Goal: Task Accomplishment & Management: Complete application form

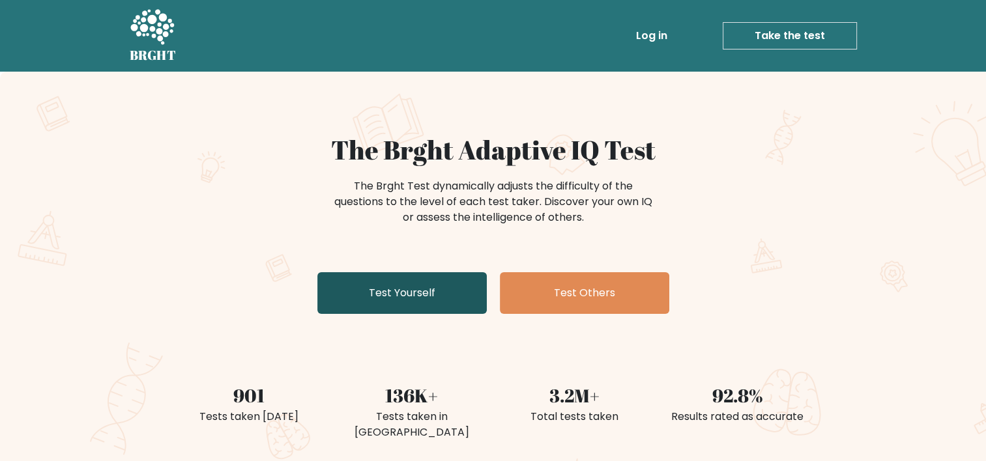
click at [394, 289] on link "Test Yourself" at bounding box center [401, 293] width 169 height 42
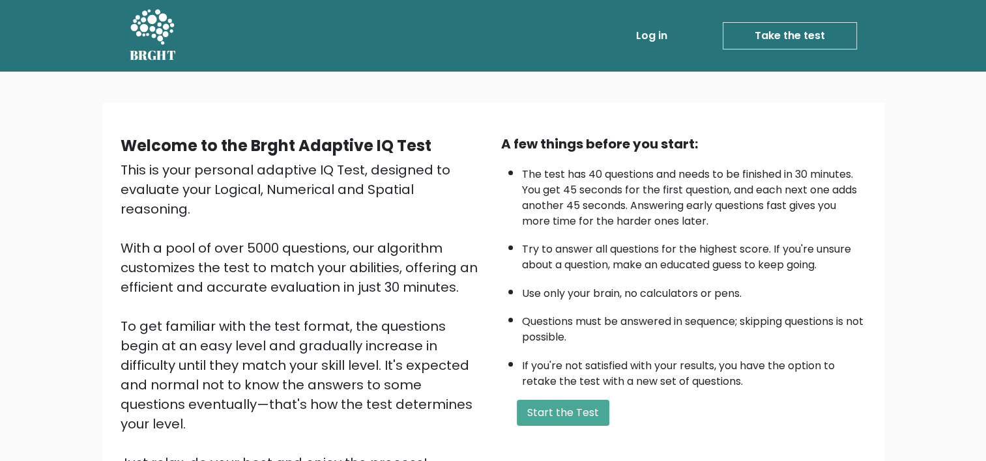
scroll to position [136, 0]
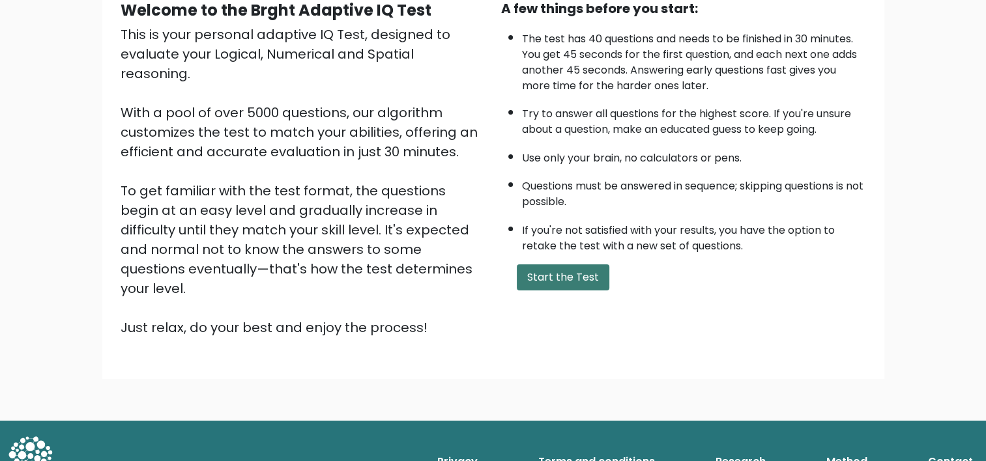
click at [532, 267] on button "Start the Test" at bounding box center [563, 277] width 93 height 26
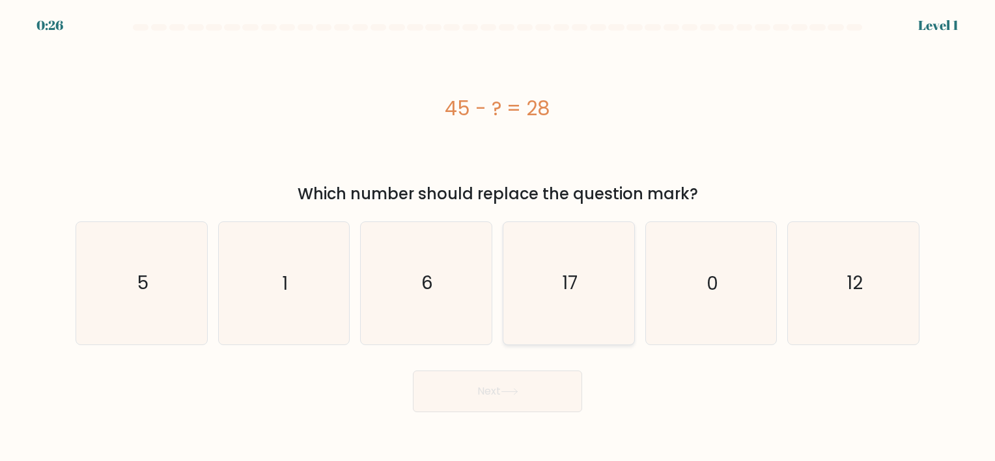
click at [568, 266] on icon "17" at bounding box center [569, 283] width 122 height 122
click at [498, 237] on input "d. 17" at bounding box center [498, 234] width 1 height 7
radio input "true"
click at [518, 403] on button "Next" at bounding box center [497, 392] width 169 height 42
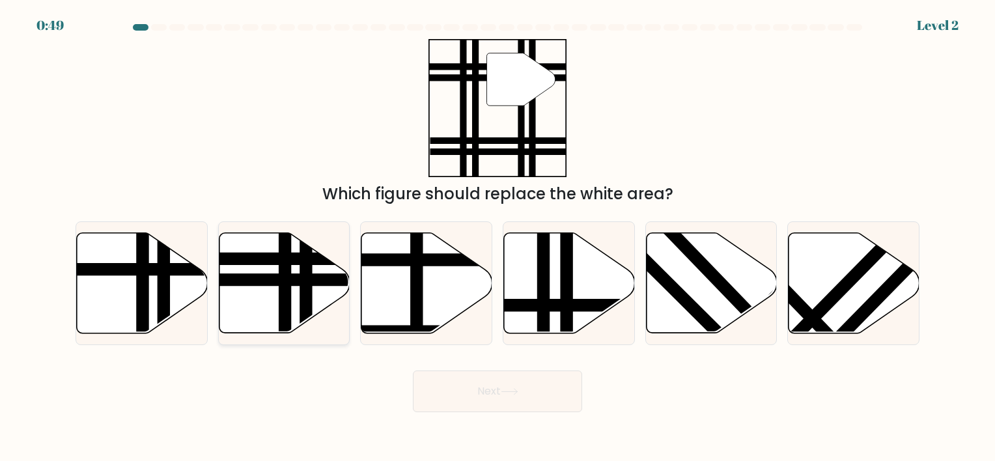
click at [266, 271] on icon at bounding box center [284, 283] width 131 height 100
click at [498, 237] on input "b." at bounding box center [498, 234] width 1 height 7
radio input "true"
click at [475, 384] on button "Next" at bounding box center [497, 392] width 169 height 42
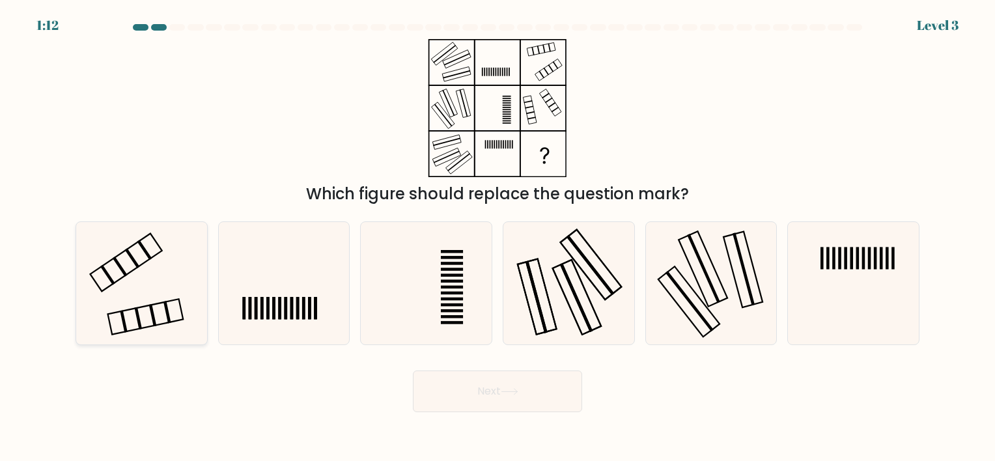
click at [171, 278] on icon at bounding box center [142, 283] width 122 height 122
click at [498, 237] on input "a." at bounding box center [498, 234] width 1 height 7
radio input "true"
click at [504, 406] on button "Next" at bounding box center [497, 392] width 169 height 42
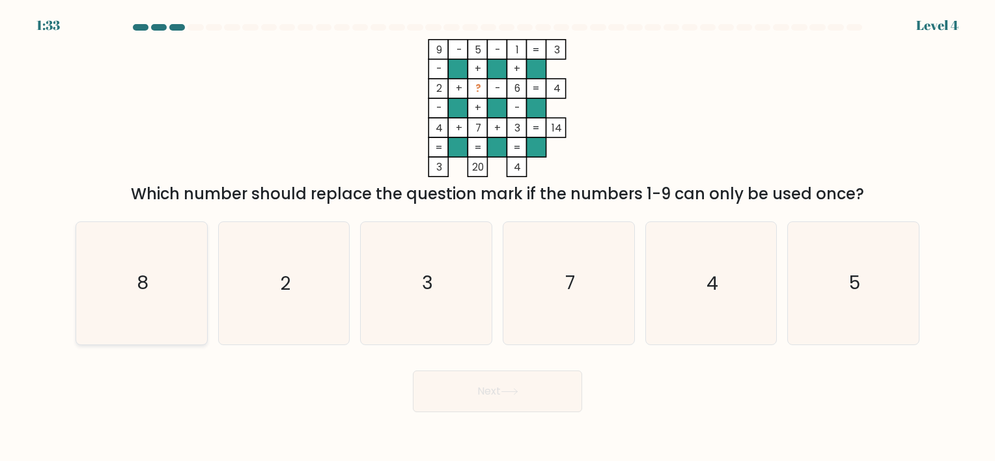
drag, startPoint x: 160, startPoint y: 276, endPoint x: 224, endPoint y: 279, distance: 64.6
click at [160, 276] on icon "8" at bounding box center [142, 283] width 122 height 122
click at [498, 237] on input "a. 8" at bounding box center [498, 234] width 1 height 7
radio input "true"
click at [464, 380] on button "Next" at bounding box center [497, 392] width 169 height 42
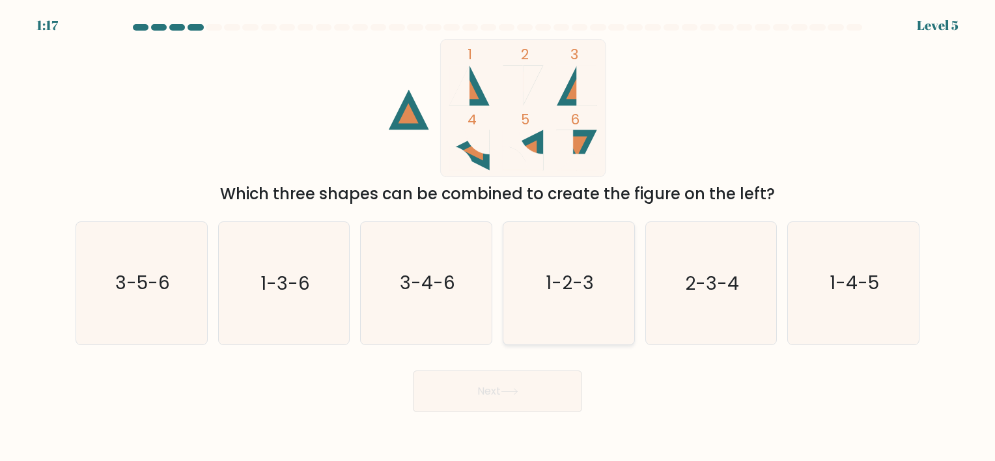
click at [545, 281] on icon "1-2-3" at bounding box center [569, 283] width 122 height 122
click at [498, 237] on input "d. 1-2-3" at bounding box center [498, 234] width 1 height 7
radio input "true"
click at [469, 384] on button "Next" at bounding box center [497, 392] width 169 height 42
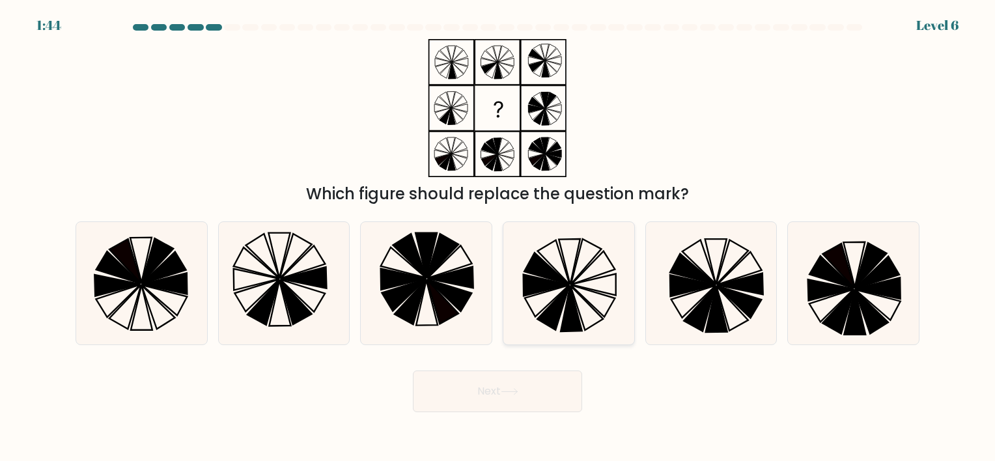
click at [551, 286] on icon at bounding box center [545, 285] width 45 height 21
click at [498, 237] on input "d." at bounding box center [498, 234] width 1 height 7
radio input "true"
click at [472, 395] on button "Next" at bounding box center [497, 392] width 169 height 42
click at [508, 392] on icon at bounding box center [510, 392] width 16 height 6
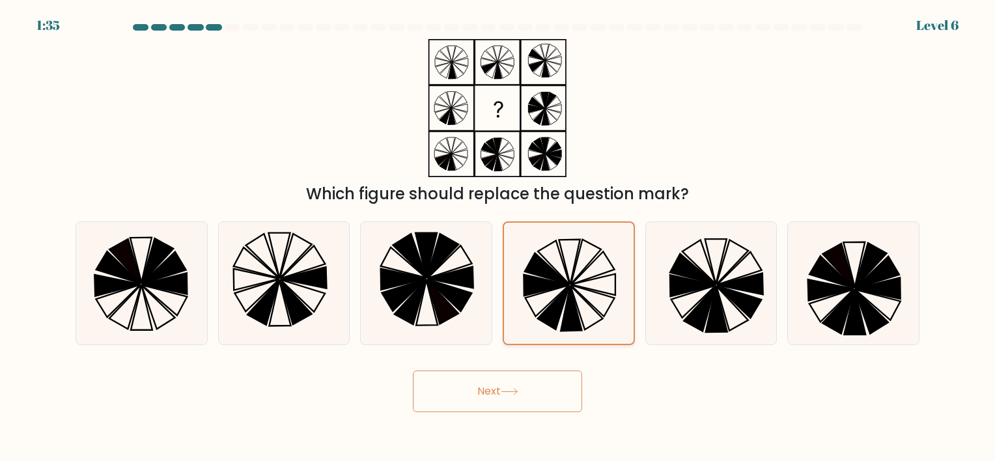
click at [563, 292] on icon at bounding box center [547, 300] width 44 height 31
click at [498, 237] on input "d." at bounding box center [498, 234] width 1 height 7
click at [517, 392] on icon at bounding box center [510, 391] width 18 height 7
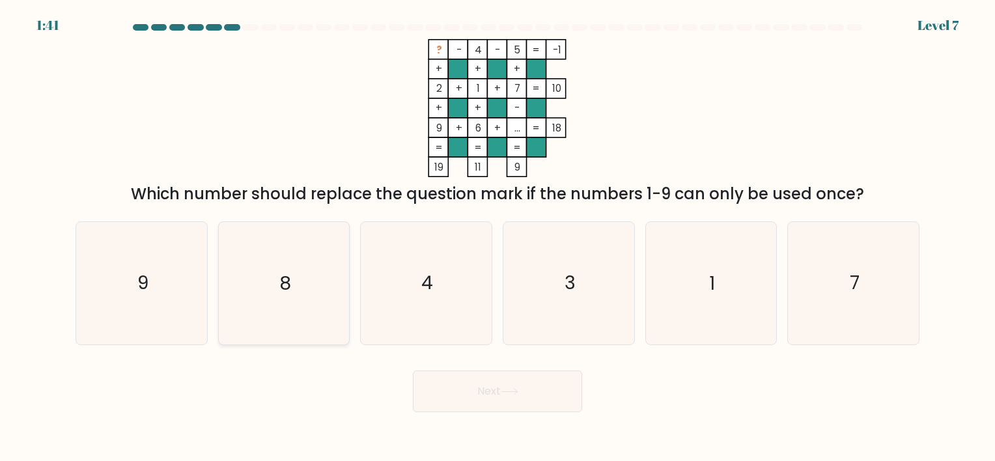
click at [294, 300] on icon "8" at bounding box center [284, 283] width 122 height 122
click at [498, 237] on input "b. 8" at bounding box center [498, 234] width 1 height 7
radio input "true"
click at [451, 391] on button "Next" at bounding box center [497, 392] width 169 height 42
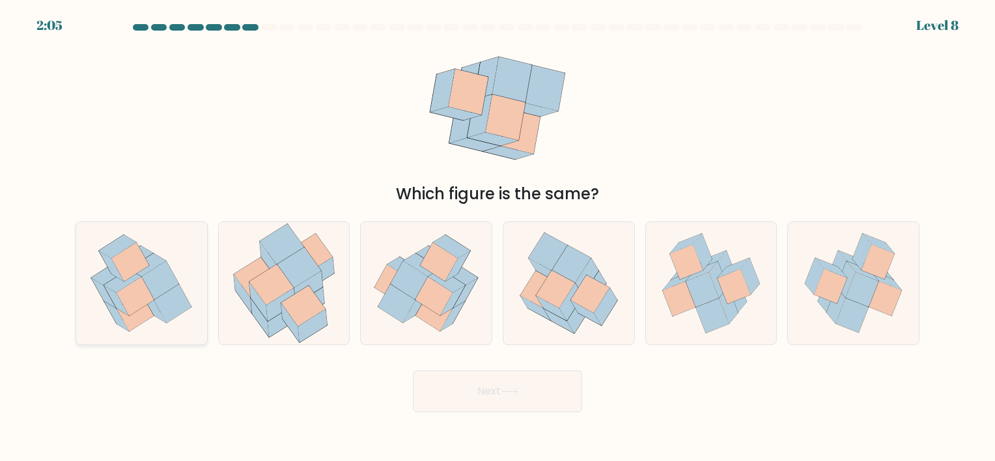
click at [168, 304] on icon at bounding box center [173, 304] width 38 height 38
click at [498, 237] on input "a." at bounding box center [498, 234] width 1 height 7
radio input "true"
click at [480, 397] on button "Next" at bounding box center [497, 392] width 169 height 42
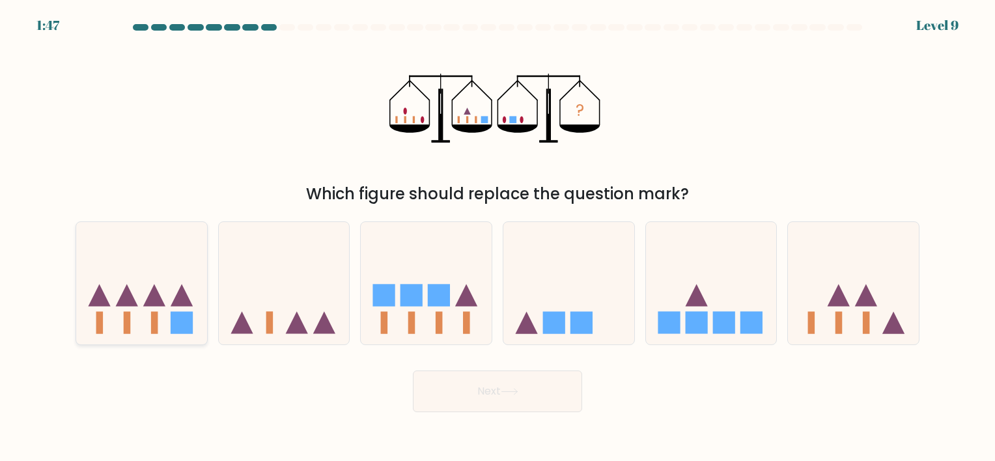
click at [137, 318] on icon at bounding box center [141, 283] width 131 height 108
click at [498, 237] on input "a." at bounding box center [498, 234] width 1 height 7
radio input "true"
click at [438, 390] on button "Next" at bounding box center [497, 392] width 169 height 42
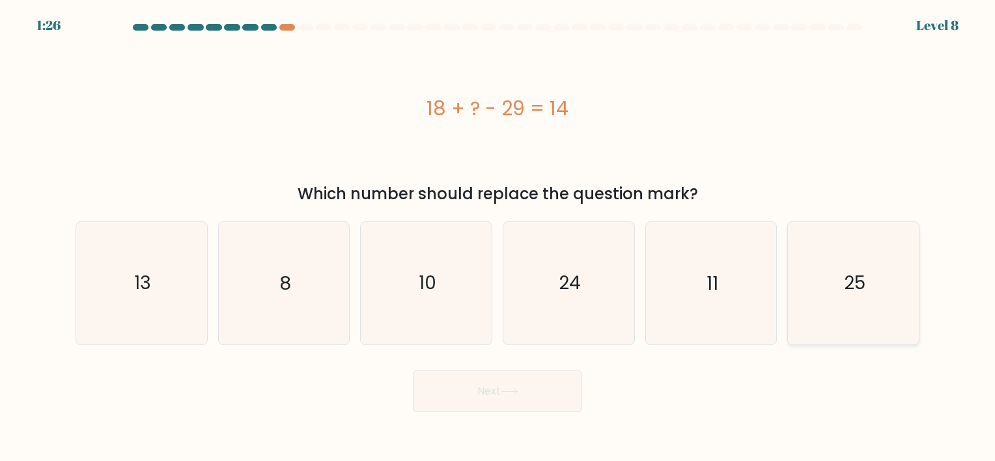
click at [840, 307] on icon "25" at bounding box center [854, 283] width 122 height 122
click at [498, 237] on input "f. 25" at bounding box center [498, 234] width 1 height 7
radio input "true"
click at [524, 392] on button "Next" at bounding box center [497, 392] width 169 height 42
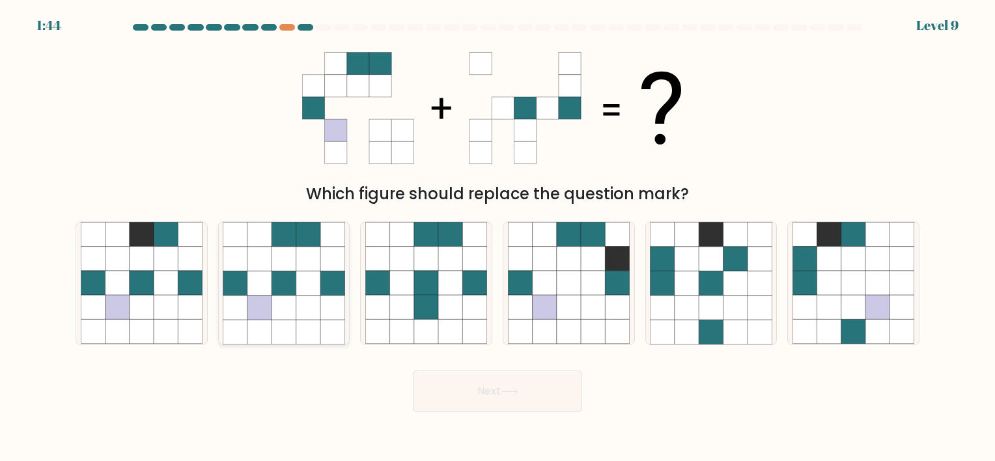
click at [300, 287] on icon at bounding box center [308, 283] width 24 height 24
click at [498, 237] on input "b." at bounding box center [498, 234] width 1 height 7
radio input "true"
click at [457, 390] on button "Next" at bounding box center [497, 392] width 169 height 42
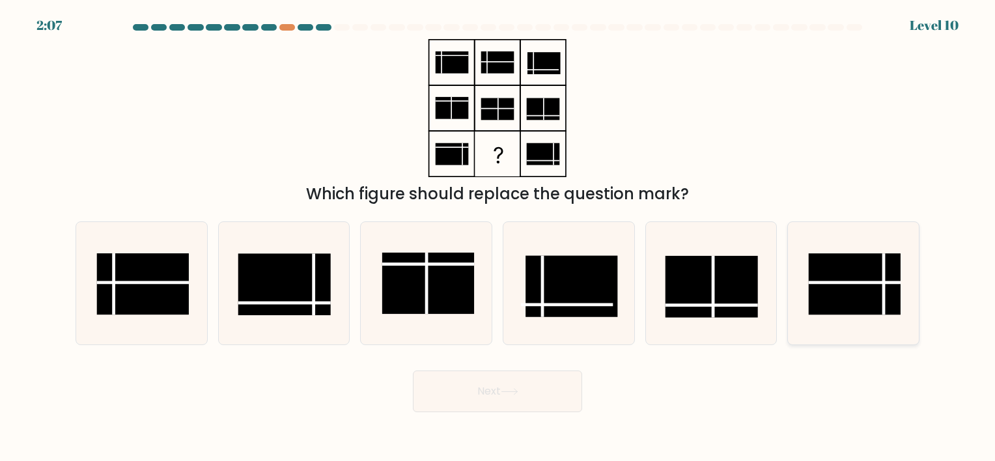
click at [874, 273] on rect at bounding box center [855, 284] width 93 height 61
click at [498, 237] on input "f." at bounding box center [498, 234] width 1 height 7
radio input "true"
click at [456, 408] on button "Next" at bounding box center [497, 392] width 169 height 42
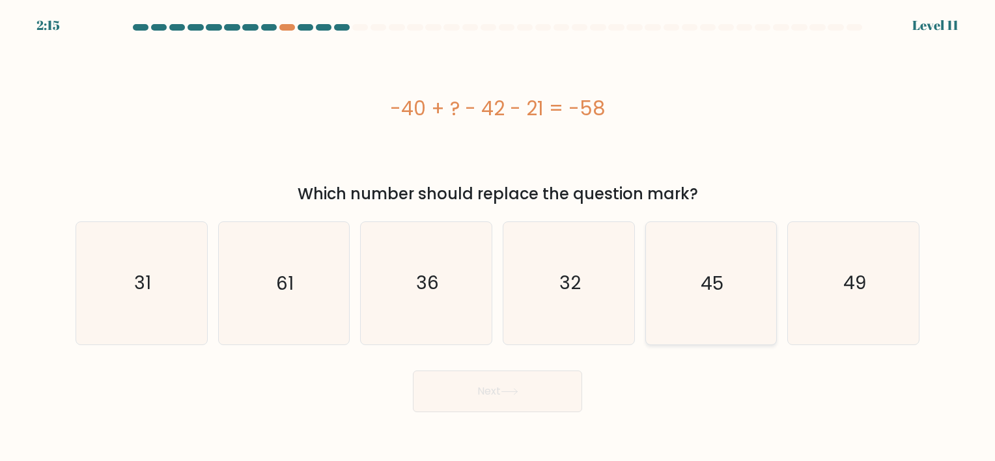
click at [716, 302] on icon "45" at bounding box center [711, 283] width 122 height 122
click at [498, 237] on input "e. 45" at bounding box center [498, 234] width 1 height 7
radio input "true"
click at [466, 381] on button "Next" at bounding box center [497, 392] width 169 height 42
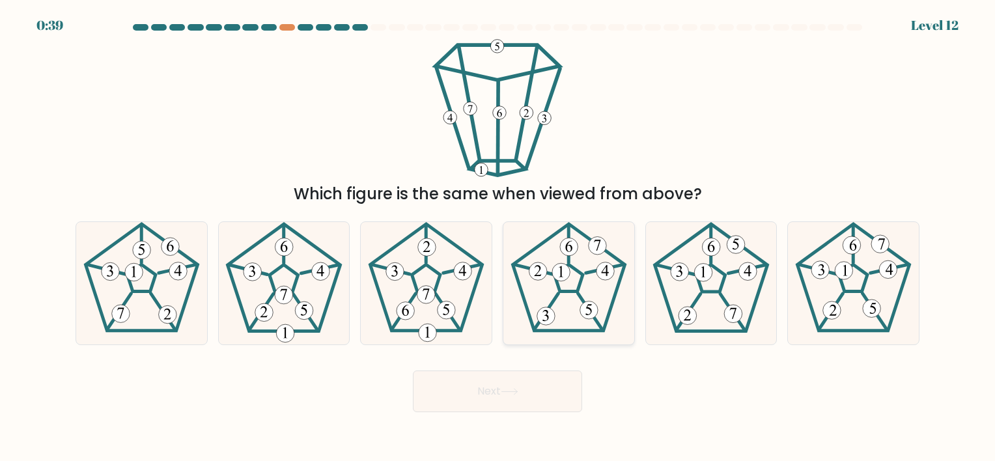
click at [558, 290] on 235 at bounding box center [568, 278] width 29 height 27
click at [498, 237] on input "d." at bounding box center [498, 234] width 1 height 7
radio input "true"
click at [502, 378] on button "Next" at bounding box center [497, 392] width 169 height 42
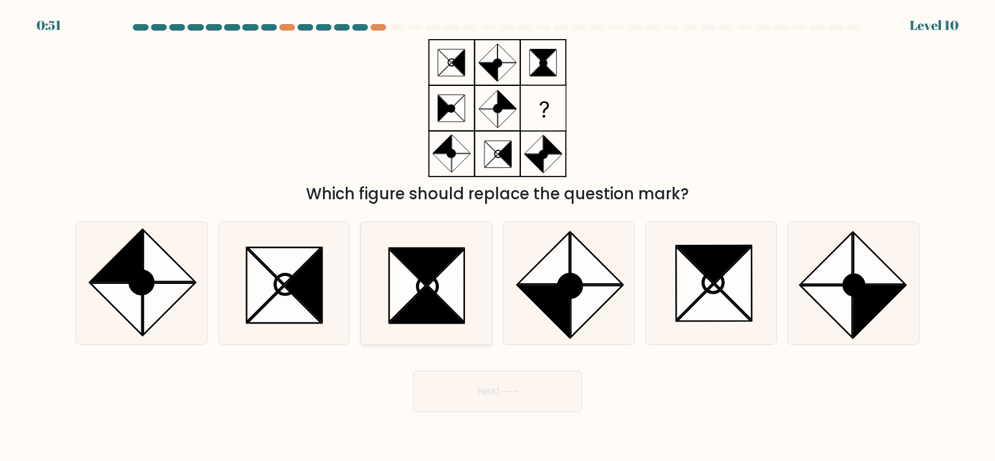
click at [418, 298] on icon at bounding box center [426, 305] width 73 height 36
click at [498, 237] on input "c." at bounding box center [498, 234] width 1 height 7
radio input "true"
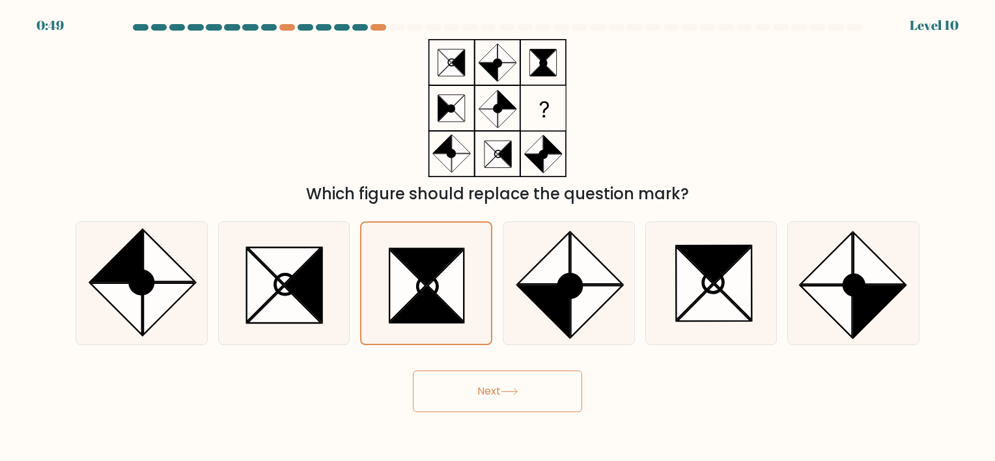
click at [467, 397] on button "Next" at bounding box center [497, 392] width 169 height 42
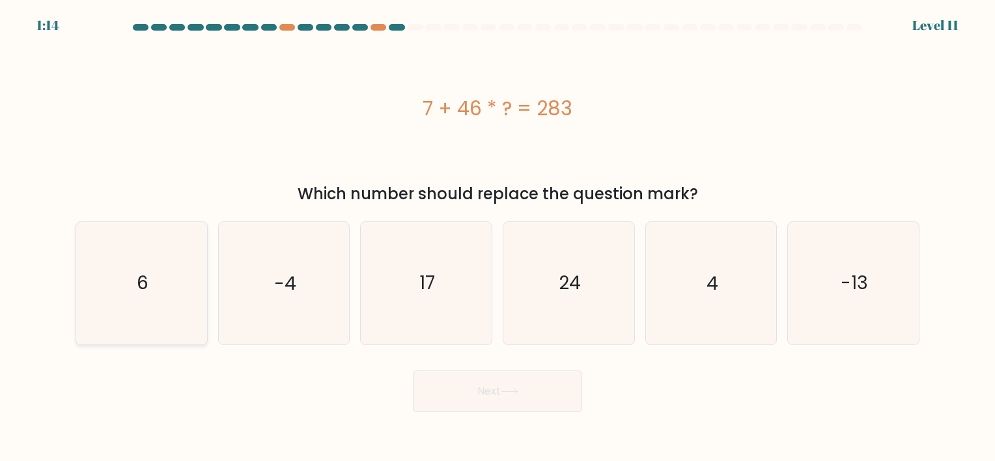
click at [106, 242] on icon "6" at bounding box center [142, 283] width 122 height 122
click at [498, 237] on input "a. 6" at bounding box center [498, 234] width 1 height 7
radio input "true"
click at [503, 401] on button "Next" at bounding box center [497, 392] width 169 height 42
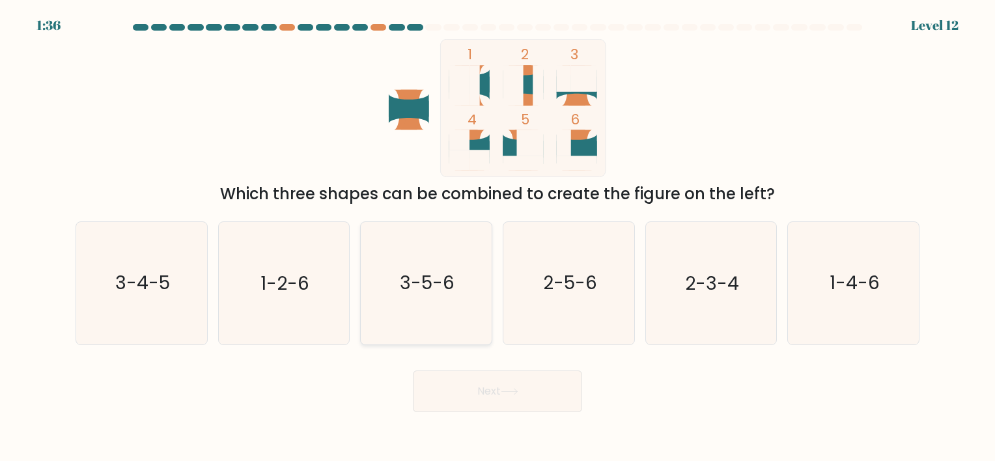
click at [401, 271] on text "3-5-6" at bounding box center [428, 283] width 55 height 25
click at [498, 237] on input "c. 3-5-6" at bounding box center [498, 234] width 1 height 7
radio input "true"
click at [459, 388] on button "Next" at bounding box center [497, 392] width 169 height 42
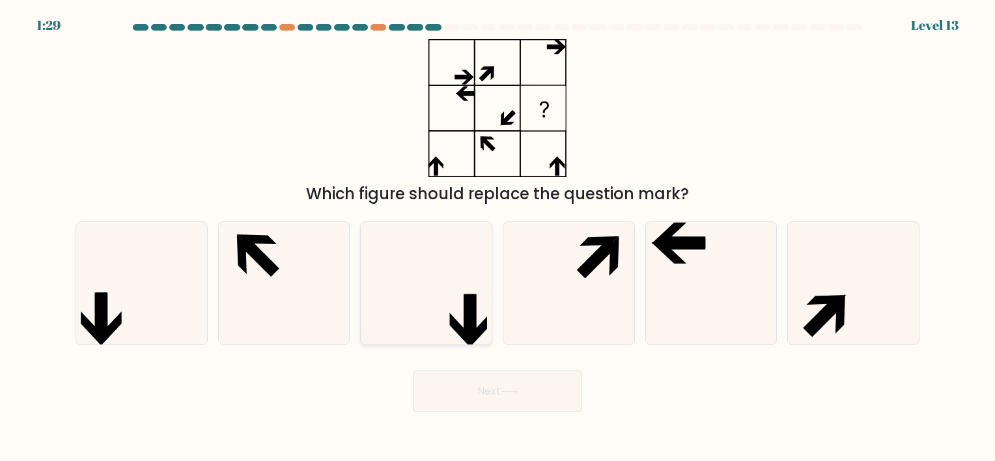
click at [459, 293] on icon at bounding box center [426, 283] width 122 height 122
click at [498, 237] on input "c." at bounding box center [498, 234] width 1 height 7
radio input "true"
click at [511, 391] on icon at bounding box center [510, 391] width 18 height 7
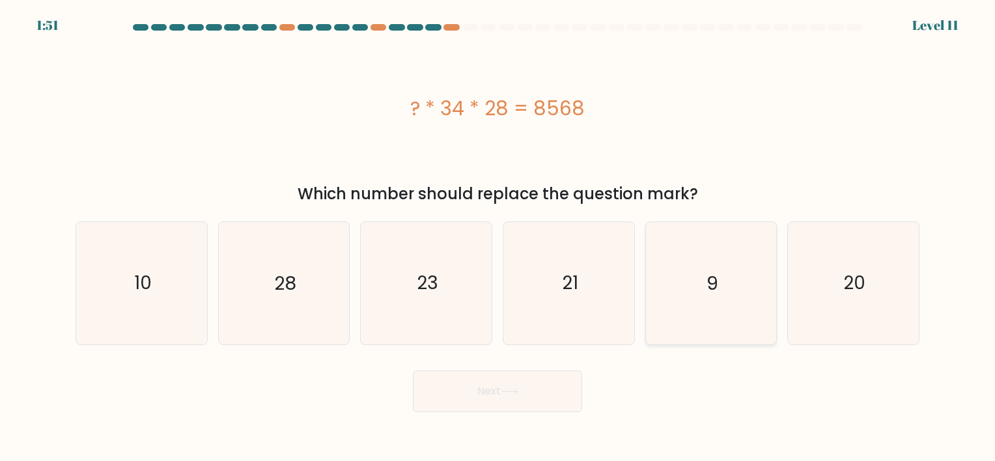
click at [676, 278] on icon "9" at bounding box center [711, 283] width 122 height 122
click at [498, 237] on input "e. 9" at bounding box center [498, 234] width 1 height 7
radio input "true"
click at [539, 390] on button "Next" at bounding box center [497, 392] width 169 height 42
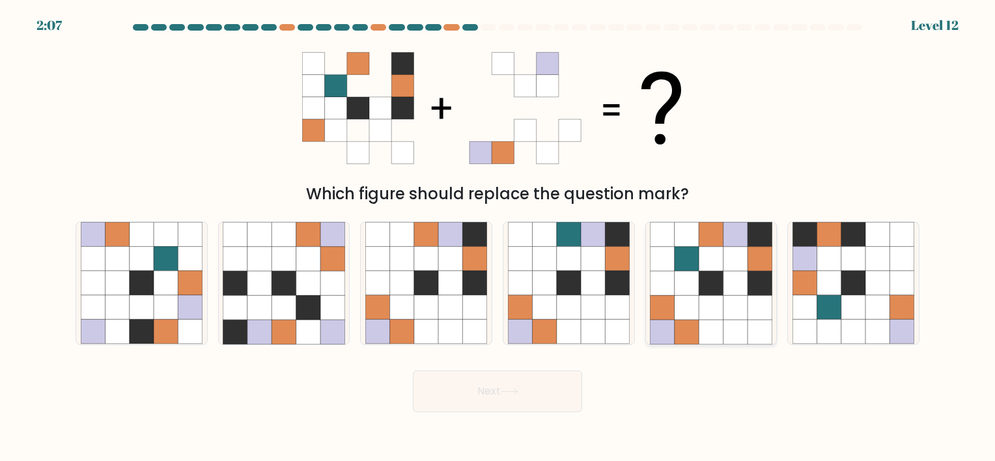
click at [680, 270] on icon at bounding box center [687, 259] width 24 height 24
click at [498, 237] on input "e." at bounding box center [498, 234] width 1 height 7
radio input "true"
click at [511, 395] on icon at bounding box center [510, 391] width 18 height 7
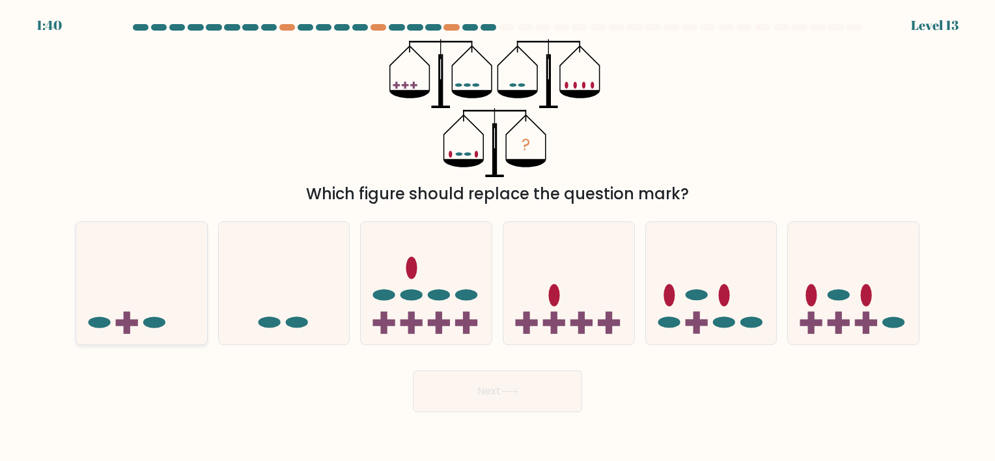
click at [107, 285] on icon at bounding box center [141, 283] width 131 height 108
click at [498, 237] on input "a." at bounding box center [498, 234] width 1 height 7
radio input "true"
click at [470, 392] on button "Next" at bounding box center [497, 392] width 169 height 42
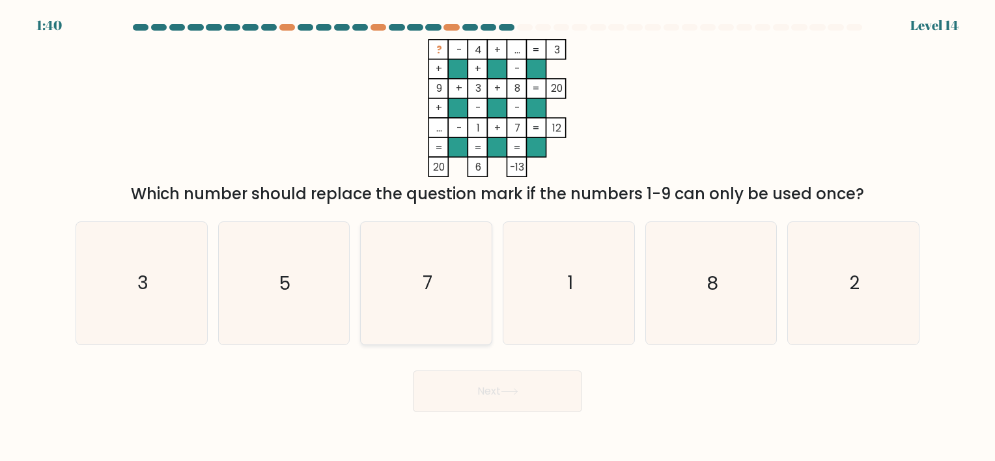
click at [441, 267] on icon "7" at bounding box center [426, 283] width 122 height 122
click at [498, 237] on input "c. 7" at bounding box center [498, 234] width 1 height 7
radio input "true"
click at [477, 379] on button "Next" at bounding box center [497, 392] width 169 height 42
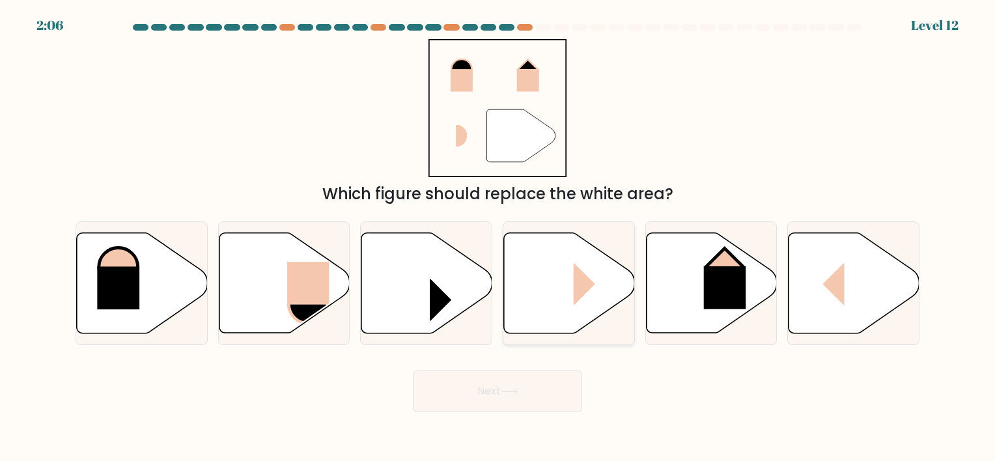
click at [580, 281] on rect at bounding box center [596, 284] width 44 height 42
click at [498, 237] on input "d." at bounding box center [498, 234] width 1 height 7
radio input "true"
click at [529, 388] on button "Next" at bounding box center [497, 392] width 169 height 42
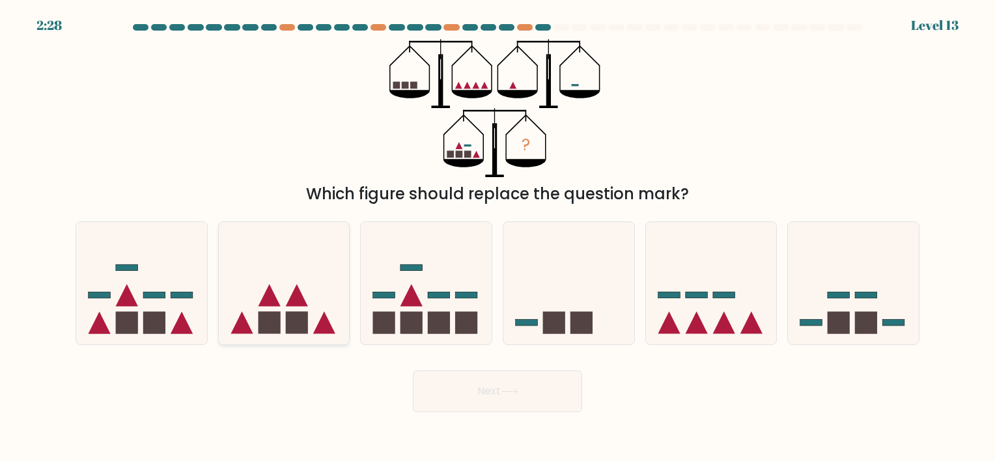
click at [302, 302] on icon at bounding box center [297, 295] width 22 height 22
click at [498, 237] on input "b." at bounding box center [498, 234] width 1 height 7
radio input "true"
click at [474, 377] on button "Next" at bounding box center [497, 392] width 169 height 42
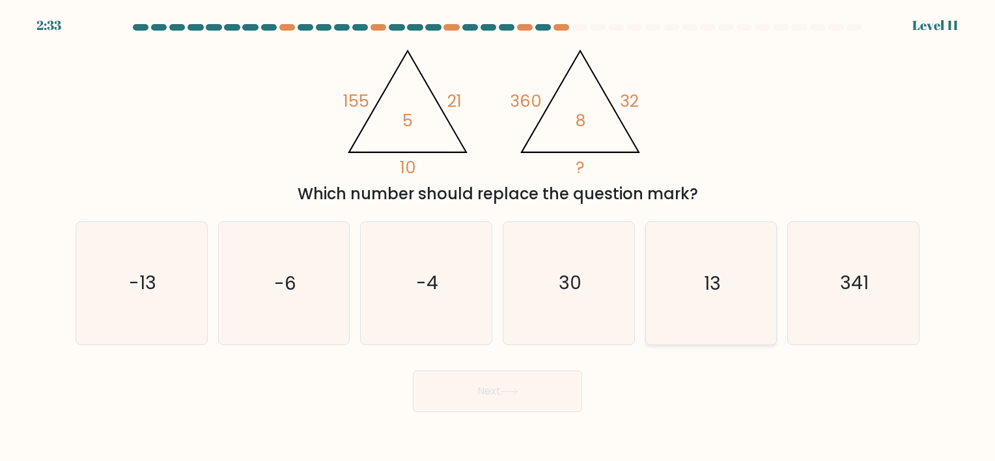
click at [688, 291] on icon "13" at bounding box center [711, 283] width 122 height 122
click at [498, 237] on input "e. 13" at bounding box center [498, 234] width 1 height 7
radio input "true"
click at [524, 395] on button "Next" at bounding box center [497, 392] width 169 height 42
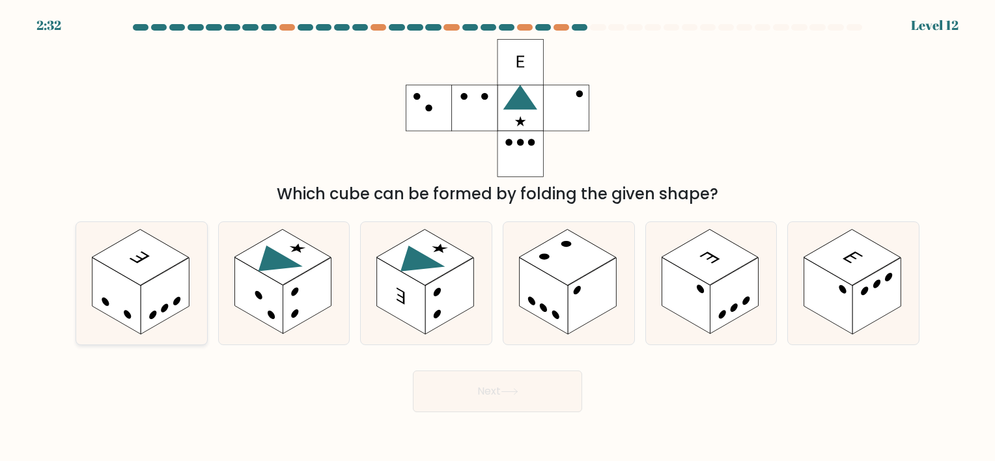
click at [169, 309] on rect at bounding box center [165, 296] width 48 height 76
click at [498, 237] on input "a." at bounding box center [498, 234] width 1 height 7
radio input "true"
click at [430, 293] on rect at bounding box center [449, 296] width 48 height 76
click at [498, 237] on input "c." at bounding box center [498, 234] width 1 height 7
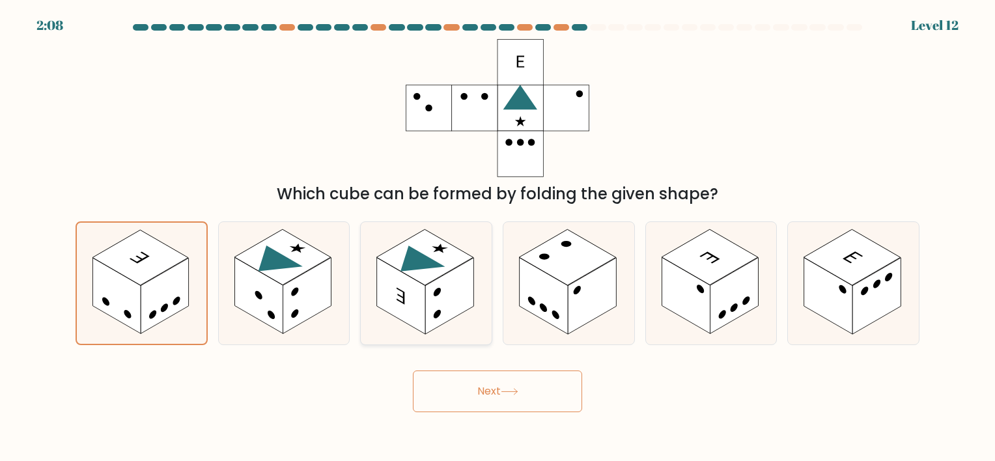
radio input "true"
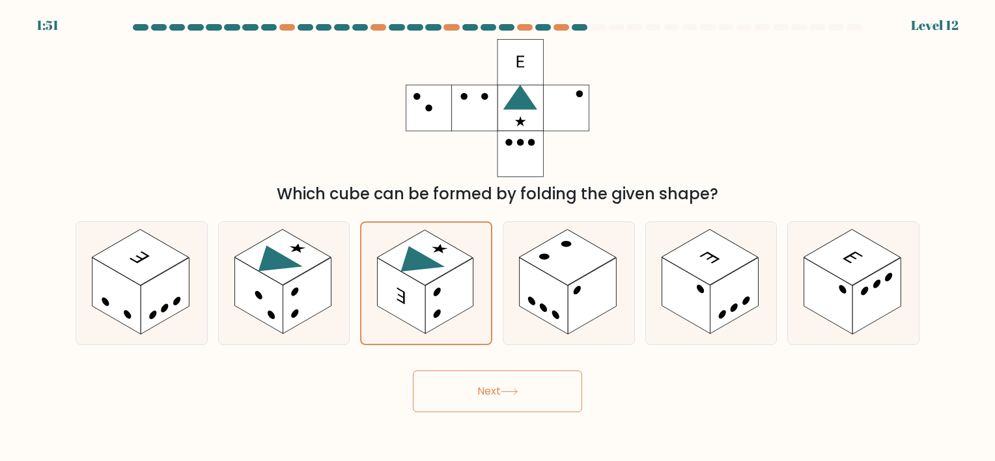
click at [479, 399] on button "Next" at bounding box center [497, 392] width 169 height 42
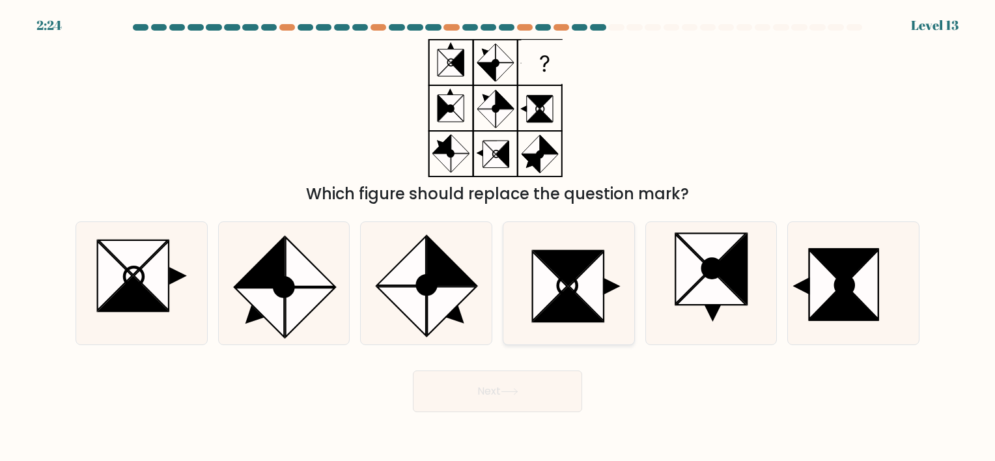
click at [548, 281] on icon at bounding box center [549, 286] width 35 height 69
click at [498, 237] on input "d." at bounding box center [498, 234] width 1 height 7
radio input "true"
click at [826, 279] on icon at bounding box center [827, 284] width 34 height 69
click at [498, 237] on input "f." at bounding box center [498, 234] width 1 height 7
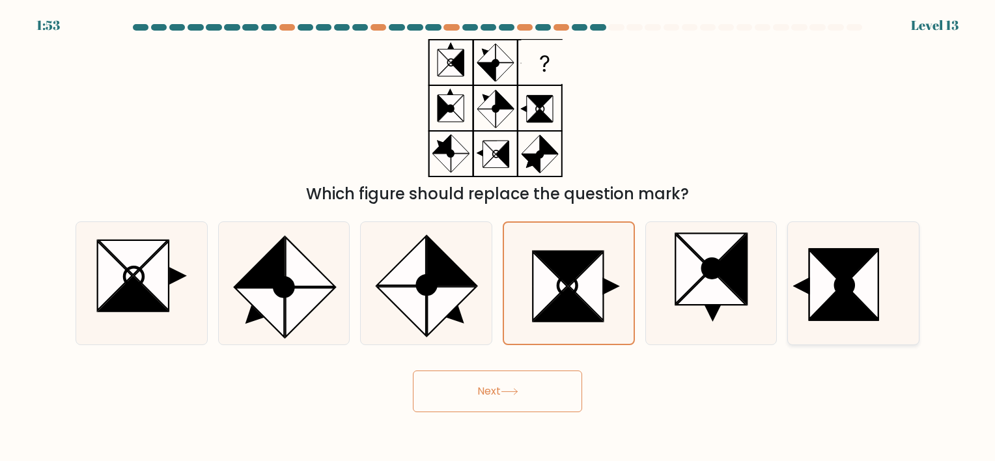
radio input "true"
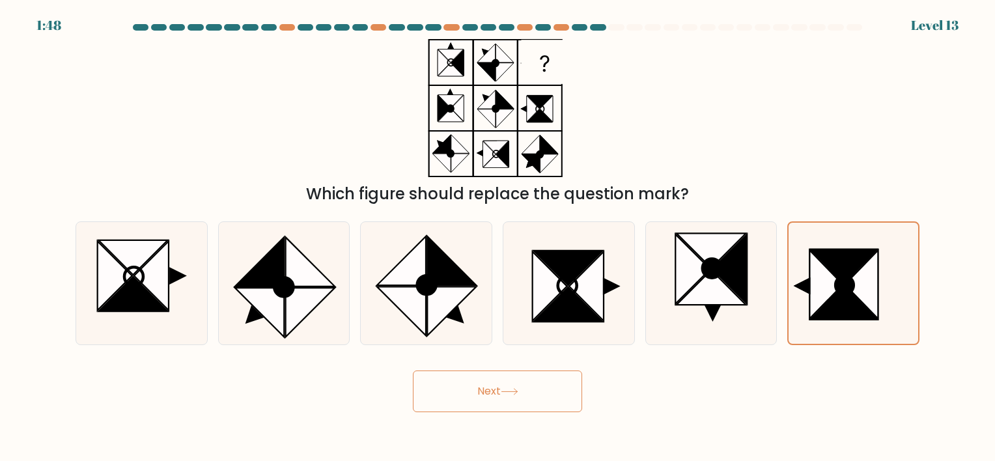
click at [513, 388] on button "Next" at bounding box center [497, 392] width 169 height 42
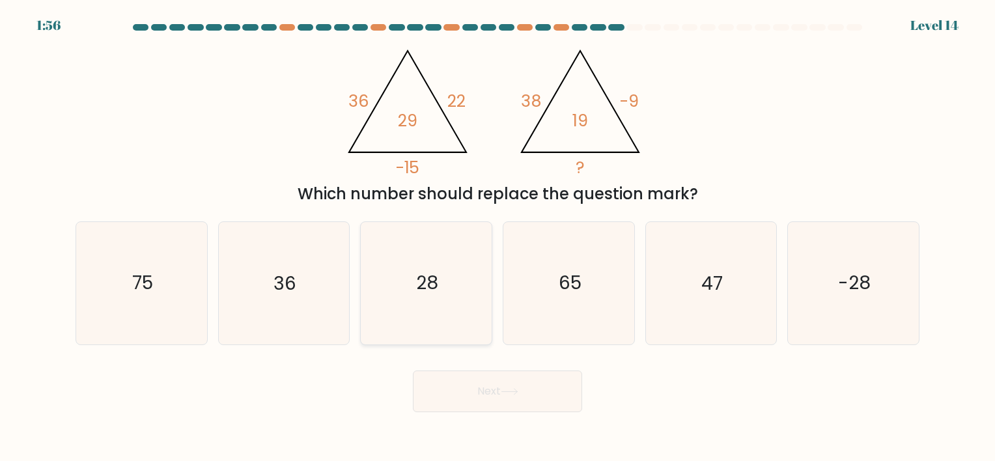
click at [404, 278] on icon "28" at bounding box center [426, 283] width 122 height 122
click at [498, 237] on input "c. 28" at bounding box center [498, 234] width 1 height 7
radio input "true"
click at [495, 404] on button "Next" at bounding box center [497, 392] width 169 height 42
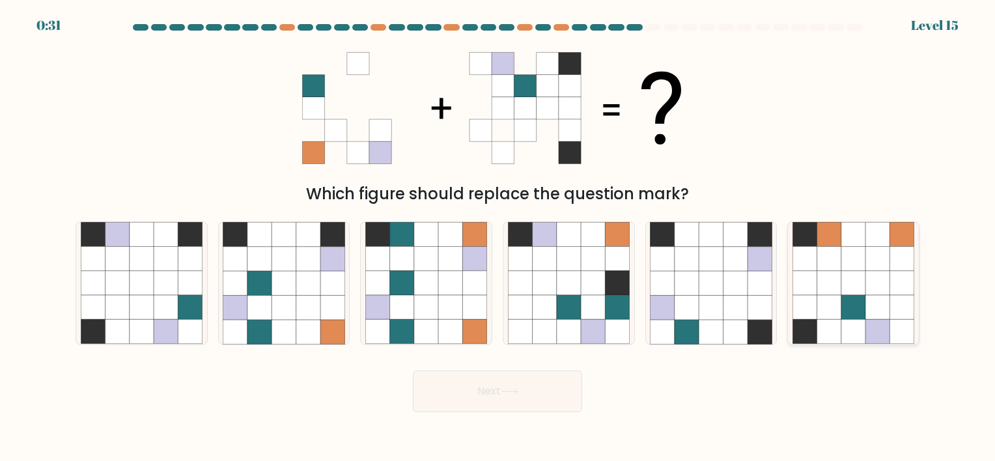
click at [832, 280] on icon at bounding box center [830, 283] width 24 height 24
click at [498, 237] on input "f." at bounding box center [498, 234] width 1 height 7
radio input "true"
click at [563, 257] on icon at bounding box center [569, 259] width 24 height 24
click at [498, 237] on input "d." at bounding box center [498, 234] width 1 height 7
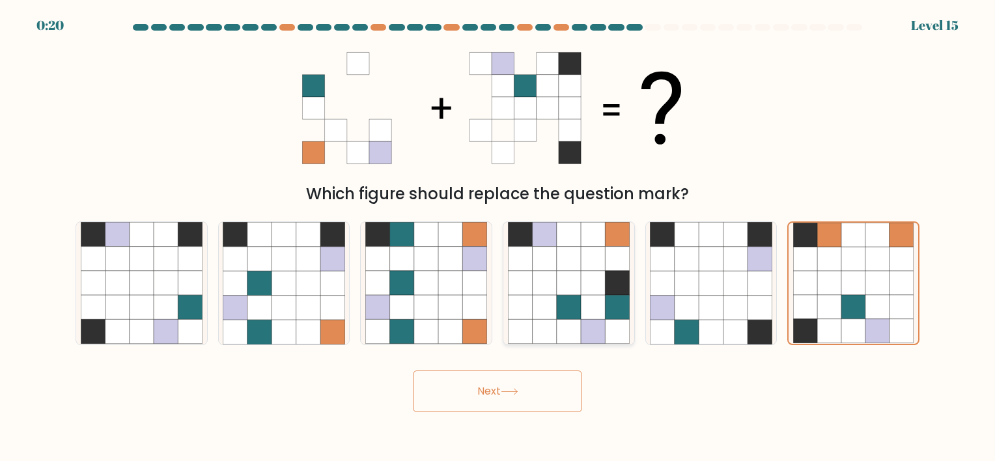
radio input "true"
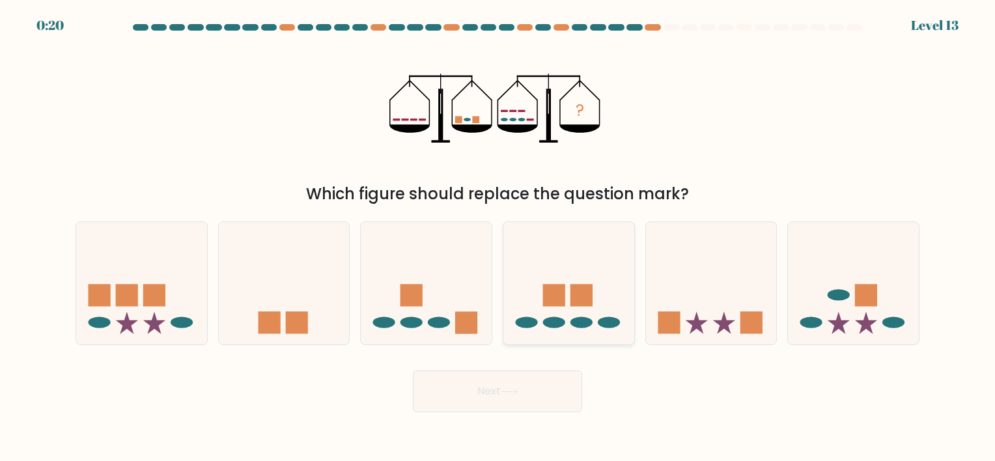
click at [548, 273] on icon at bounding box center [569, 283] width 131 height 108
click at [498, 237] on input "d." at bounding box center [498, 234] width 1 height 7
radio input "true"
click at [498, 388] on button "Next" at bounding box center [497, 392] width 169 height 42
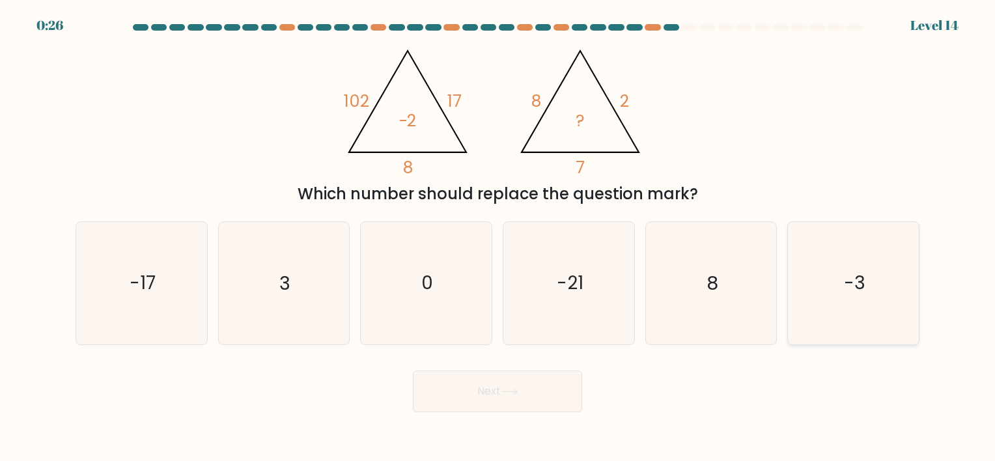
click at [797, 294] on icon "-3" at bounding box center [854, 283] width 122 height 122
click at [498, 237] on input "f. -3" at bounding box center [498, 234] width 1 height 7
radio input "true"
click at [535, 397] on button "Next" at bounding box center [497, 392] width 169 height 42
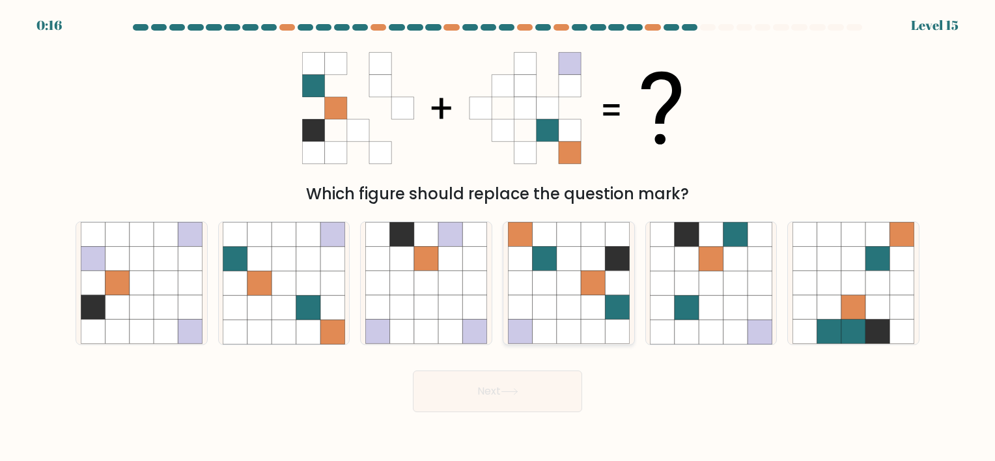
click at [560, 274] on icon at bounding box center [569, 283] width 24 height 24
click at [498, 237] on input "d." at bounding box center [498, 234] width 1 height 7
radio input "true"
click at [505, 386] on button "Next" at bounding box center [497, 392] width 169 height 42
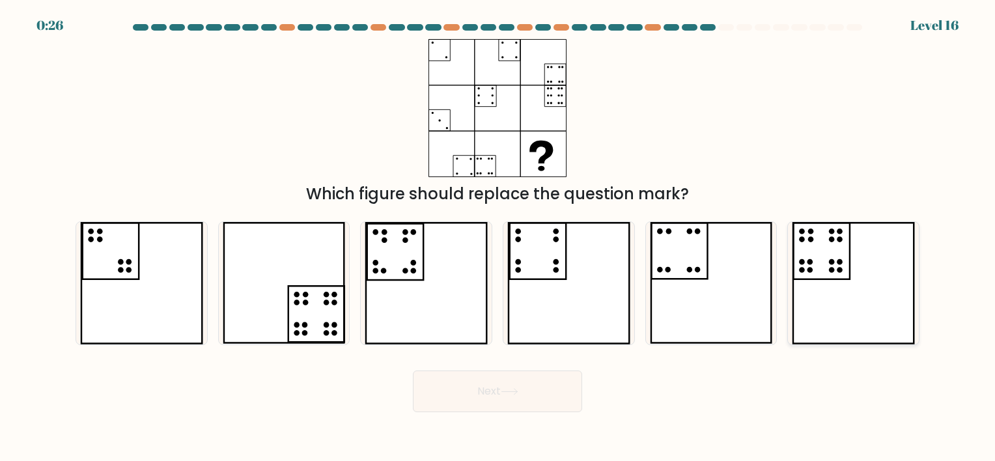
click at [826, 306] on icon at bounding box center [853, 283] width 123 height 122
click at [498, 237] on input "f." at bounding box center [498, 234] width 1 height 7
radio input "true"
click at [545, 405] on button "Next" at bounding box center [497, 392] width 169 height 42
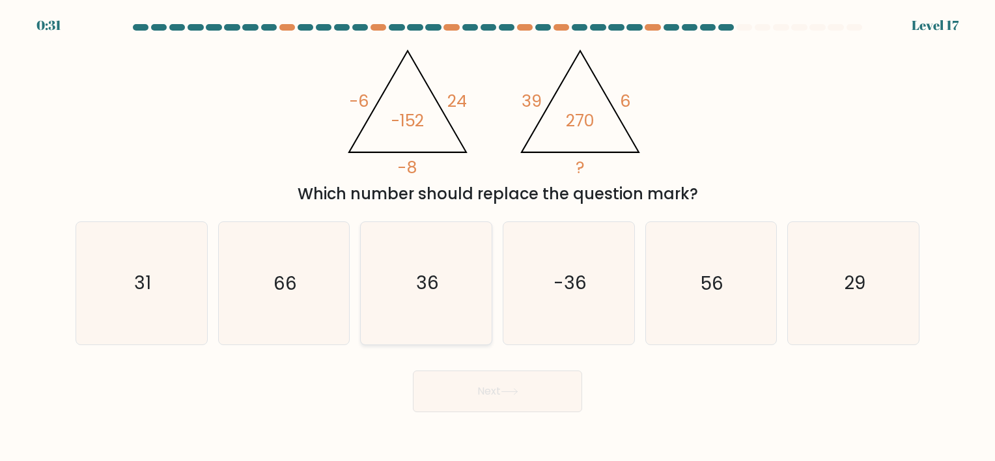
click at [421, 271] on text "36" at bounding box center [427, 283] width 23 height 25
click at [498, 237] on input "c. 36" at bounding box center [498, 234] width 1 height 7
radio input "true"
click at [463, 373] on button "Next" at bounding box center [497, 392] width 169 height 42
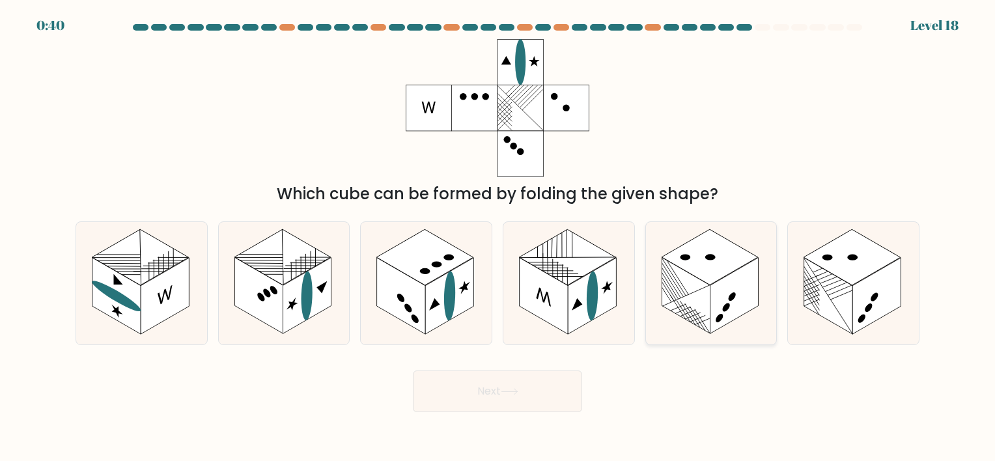
click at [672, 285] on line at bounding box center [671, 283] width 19 height 31
click at [498, 237] on input "e." at bounding box center [498, 234] width 1 height 7
radio input "true"
click at [503, 391] on button "Next" at bounding box center [497, 392] width 169 height 42
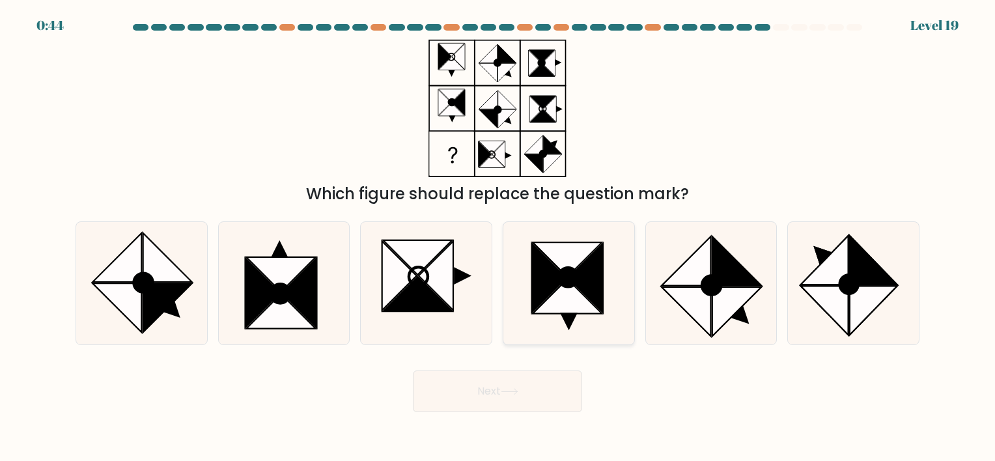
click at [592, 291] on icon at bounding box center [586, 278] width 35 height 69
click at [498, 237] on input "d." at bounding box center [498, 234] width 1 height 7
radio input "true"
click at [164, 295] on icon at bounding box center [167, 308] width 49 height 49
click at [498, 237] on input "a." at bounding box center [498, 234] width 1 height 7
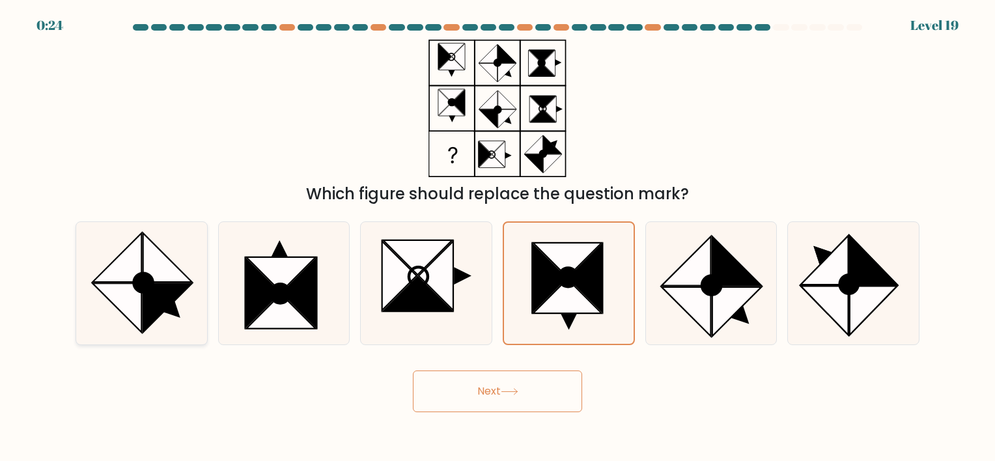
radio input "true"
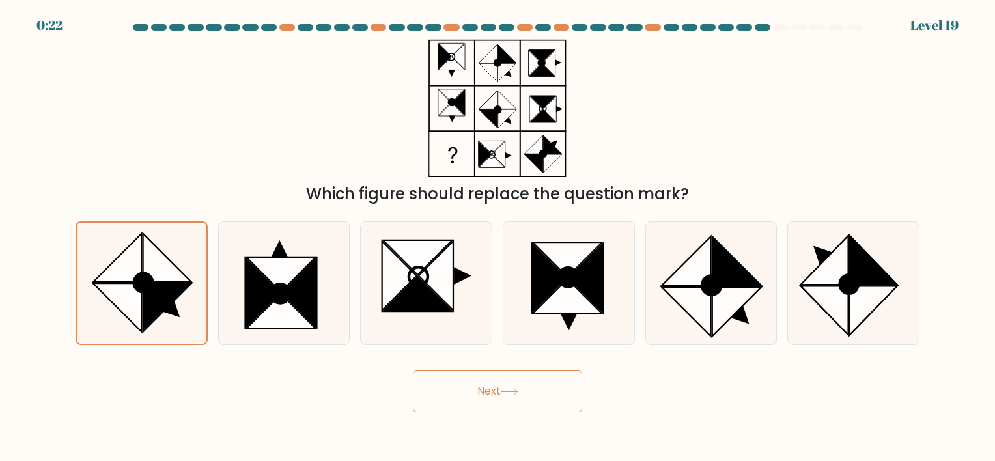
click at [485, 380] on button "Next" at bounding box center [497, 392] width 169 height 42
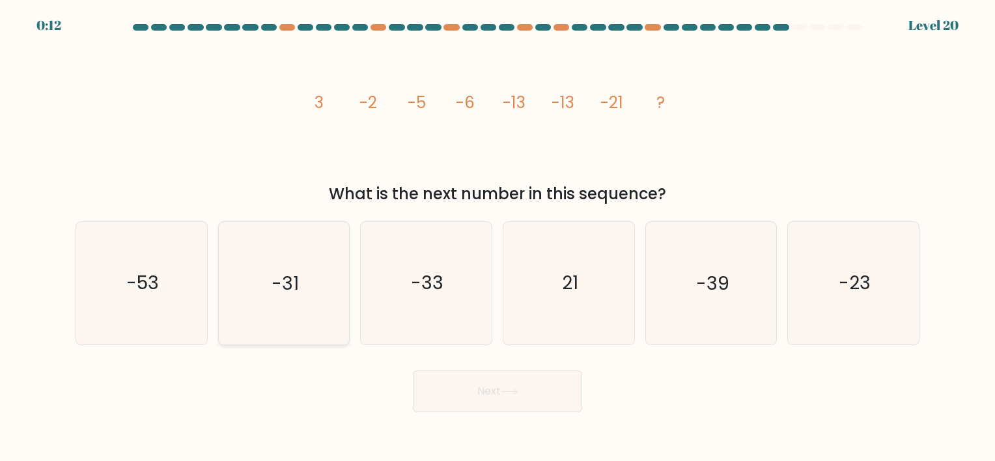
click at [345, 330] on icon "-31" at bounding box center [284, 283] width 122 height 122
click at [498, 237] on input "b. -31" at bounding box center [498, 234] width 1 height 7
radio input "true"
click at [478, 372] on button "Next" at bounding box center [497, 392] width 169 height 42
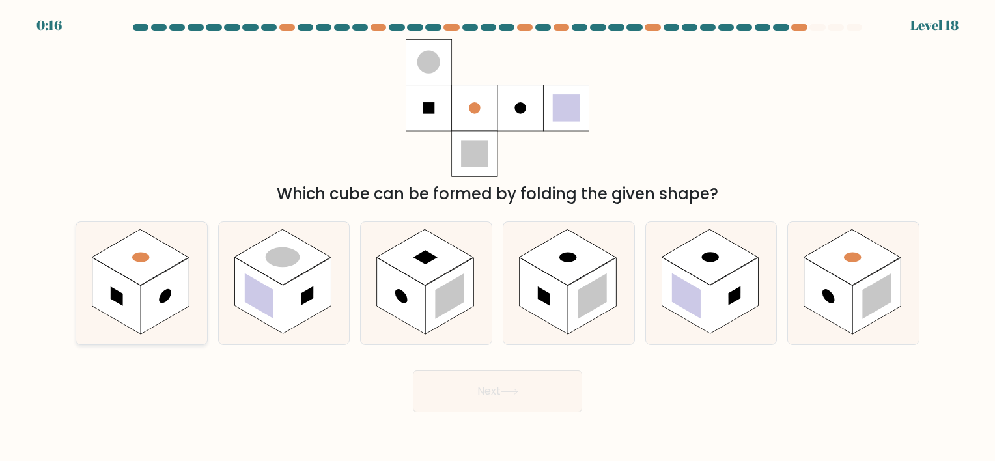
click at [145, 287] on rect at bounding box center [165, 296] width 48 height 76
click at [498, 237] on input "a." at bounding box center [498, 234] width 1 height 7
radio input "true"
click at [435, 399] on button "Next" at bounding box center [497, 392] width 169 height 42
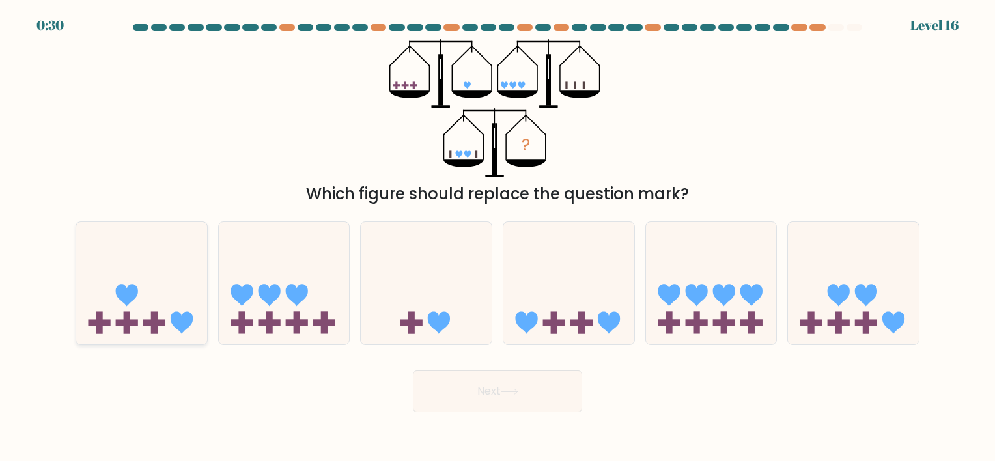
click at [138, 297] on icon at bounding box center [141, 283] width 131 height 108
click at [498, 237] on input "a." at bounding box center [498, 234] width 1 height 7
radio input "true"
click at [446, 401] on button "Next" at bounding box center [497, 392] width 169 height 42
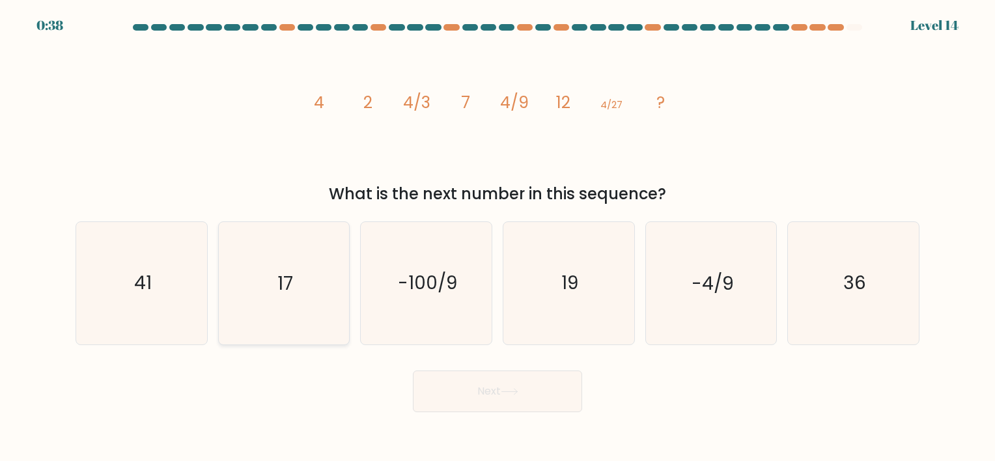
click at [330, 309] on icon "17" at bounding box center [284, 283] width 122 height 122
click at [498, 237] on input "b. 17" at bounding box center [498, 234] width 1 height 7
radio input "true"
click at [495, 391] on button "Next" at bounding box center [497, 392] width 169 height 42
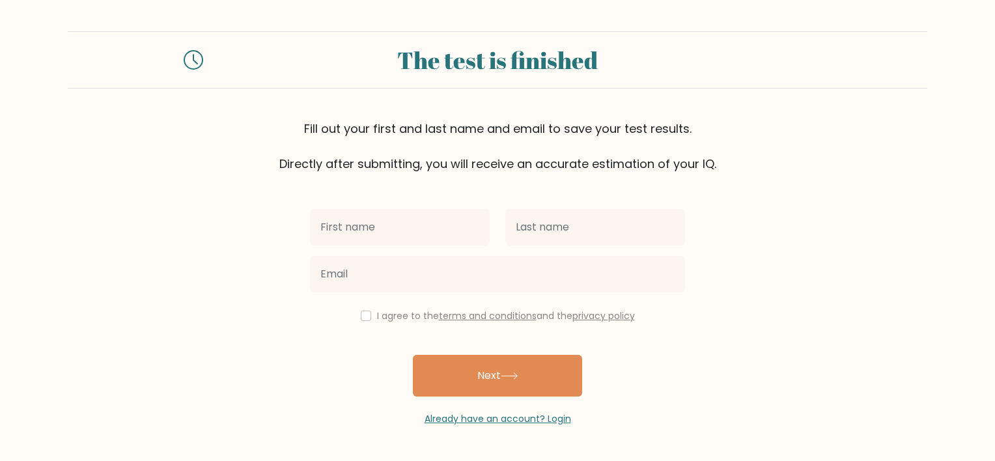
type input "g"
type input "Grace"
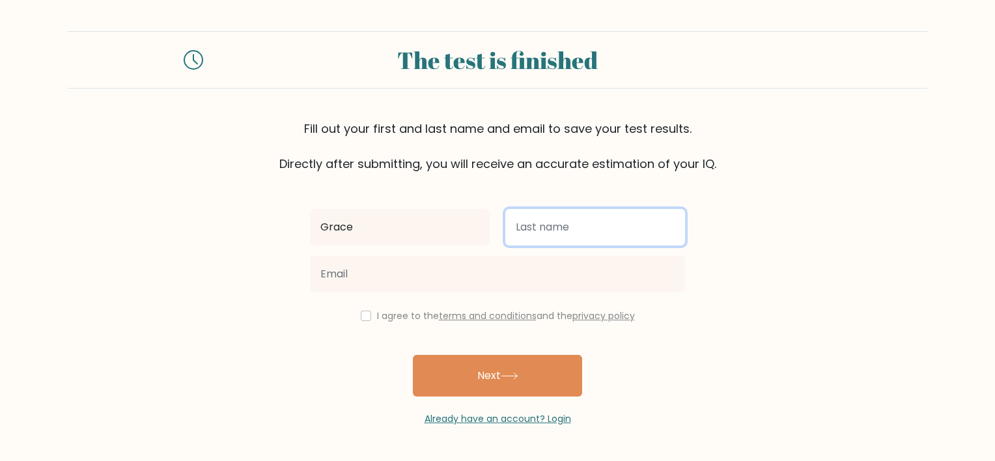
click at [562, 236] on input "text" at bounding box center [596, 227] width 180 height 36
type input "Nem Singh"
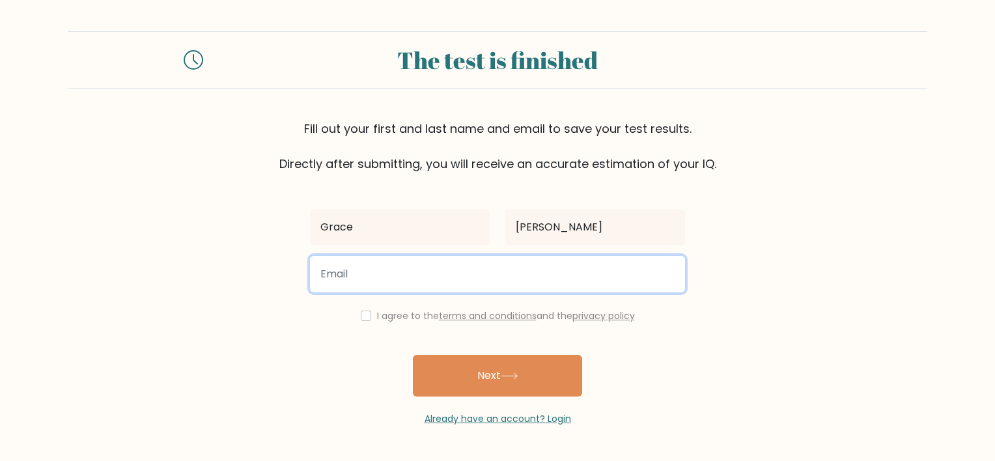
click at [489, 263] on input "email" at bounding box center [497, 274] width 375 height 36
type input "nemsinghgrace22@gmail.com"
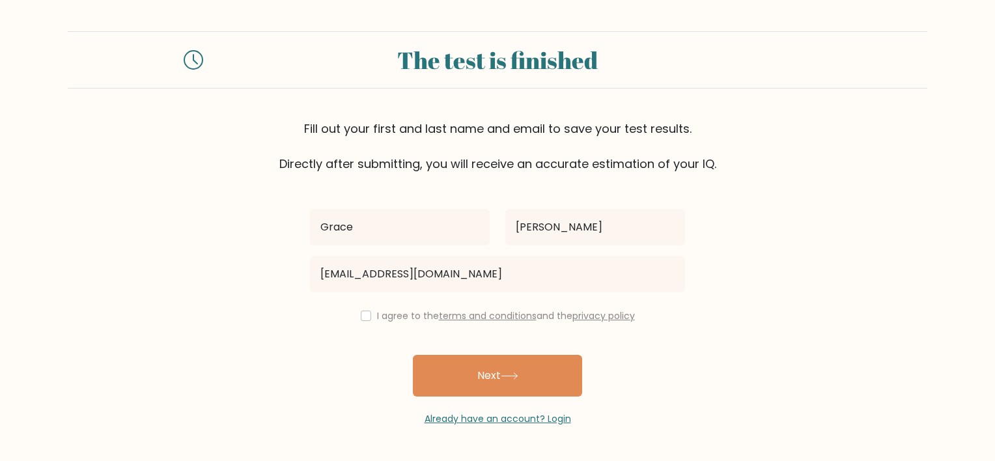
click at [365, 321] on div "I agree to the terms and conditions and the privacy policy" at bounding box center [497, 316] width 391 height 16
click at [362, 315] on input "checkbox" at bounding box center [366, 316] width 10 height 10
checkbox input "true"
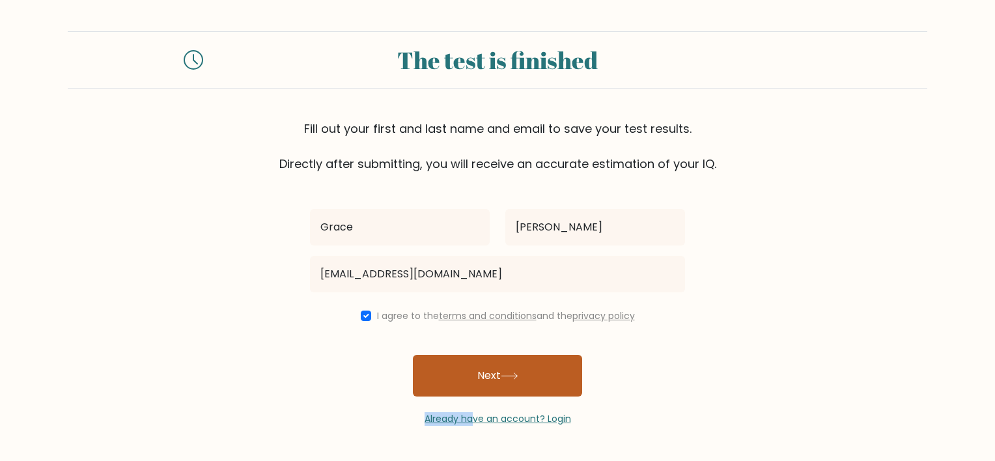
drag, startPoint x: 473, startPoint y: 400, endPoint x: 459, endPoint y: 383, distance: 21.8
click at [459, 383] on div "Grace Nem Singh nemsinghgrace22@gmail.com I agree to the terms and conditions a…" at bounding box center [497, 299] width 391 height 253
click at [459, 383] on button "Next" at bounding box center [497, 376] width 169 height 42
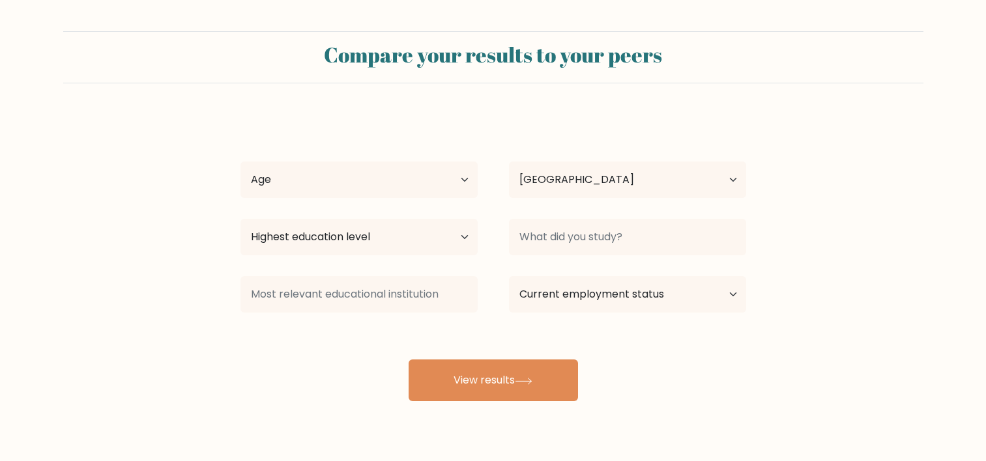
select select "US"
click at [455, 178] on select "Age Under [DEMOGRAPHIC_DATA] [DEMOGRAPHIC_DATA] [DEMOGRAPHIC_DATA] [DEMOGRAPHIC…" at bounding box center [358, 180] width 237 height 36
select select "18_24"
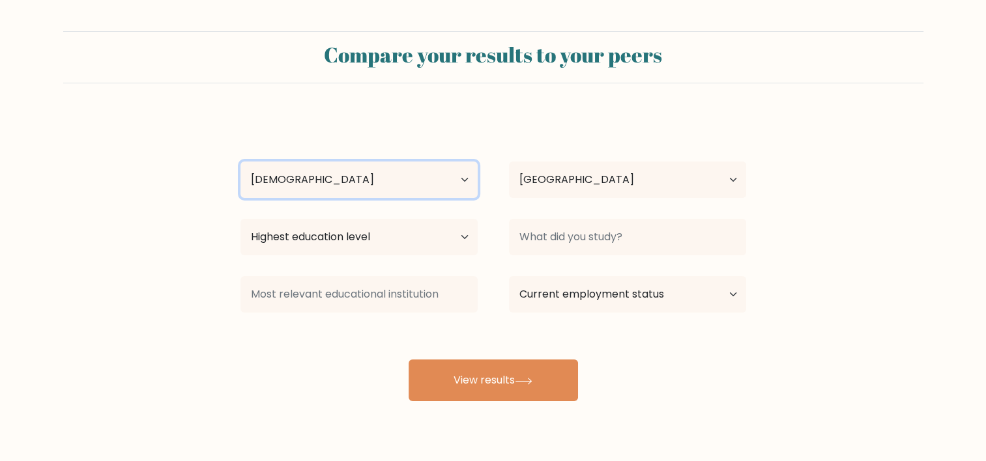
click at [240, 162] on select "Age Under [DEMOGRAPHIC_DATA] [DEMOGRAPHIC_DATA] [DEMOGRAPHIC_DATA] [DEMOGRAPHIC…" at bounding box center [358, 180] width 237 height 36
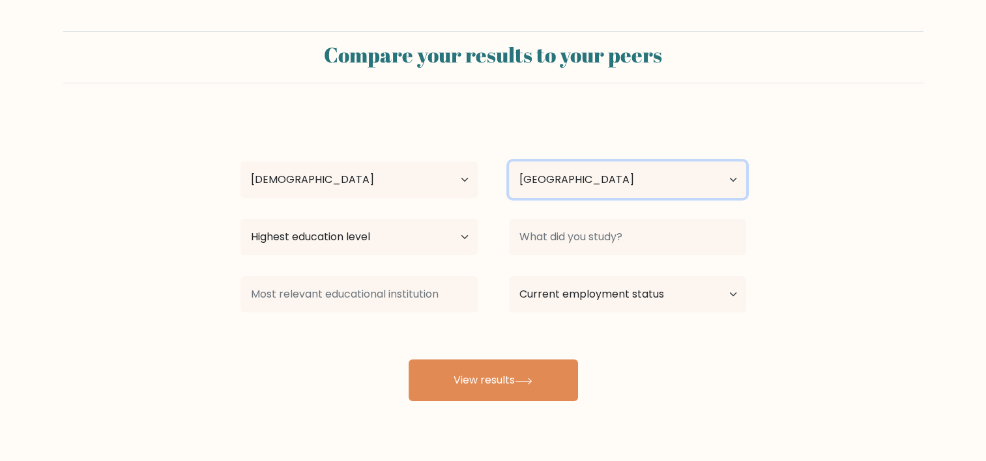
click at [527, 191] on select "Country Afghanistan Albania Algeria American Samoa Andorra Angola Anguilla Anta…" at bounding box center [627, 180] width 237 height 36
select select "PH"
click at [509, 162] on select "Country Afghanistan Albania Algeria American Samoa Andorra Angola Anguilla Anta…" at bounding box center [627, 180] width 237 height 36
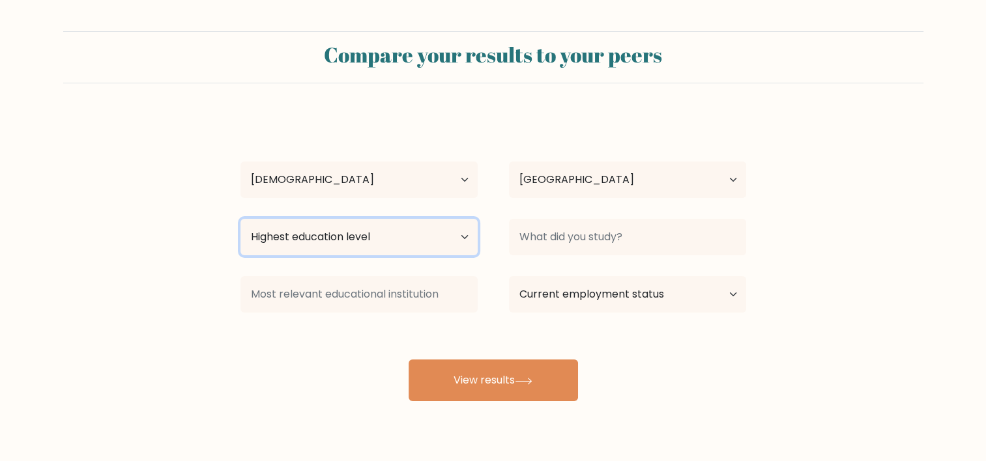
click at [449, 231] on select "Highest education level No schooling Primary Lower Secondary Upper Secondary Oc…" at bounding box center [358, 237] width 237 height 36
select select "upper_secondary"
click at [240, 219] on select "Highest education level No schooling Primary Lower Secondary Upper Secondary Oc…" at bounding box center [358, 237] width 237 height 36
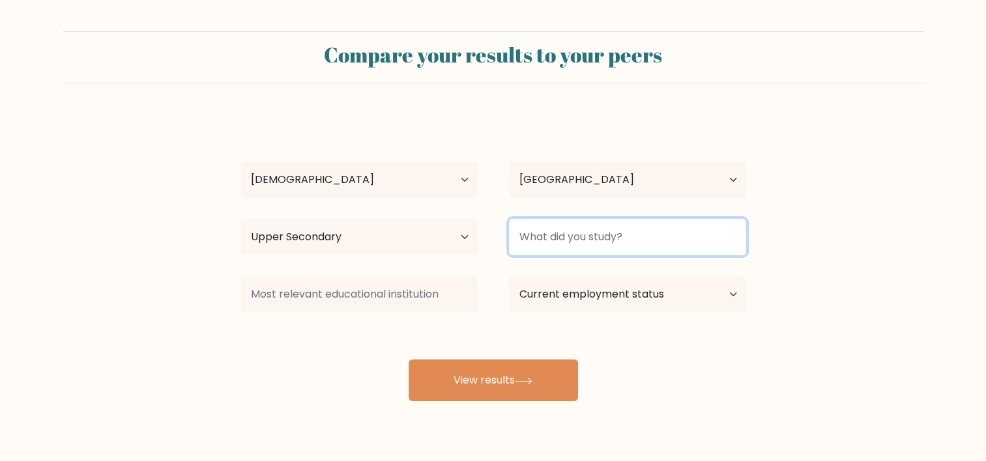
click at [521, 254] on input at bounding box center [627, 237] width 237 height 36
type input "m"
type input "Marketing"
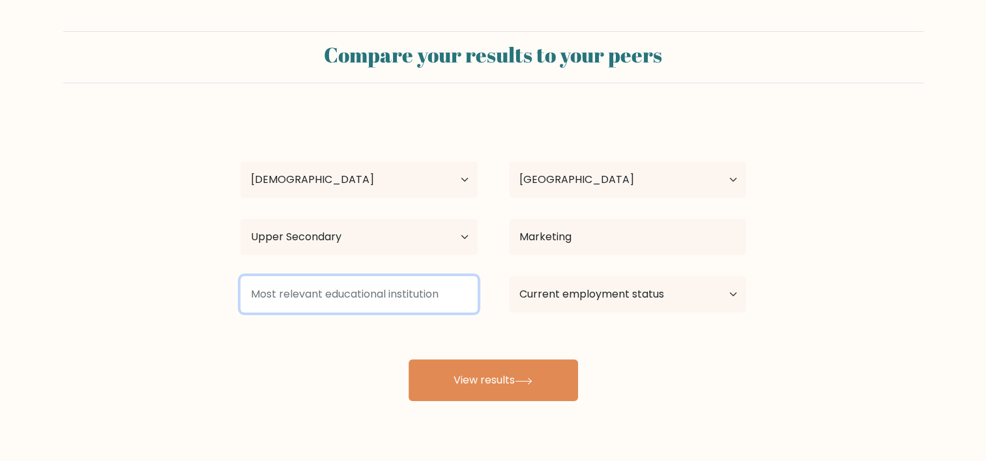
click at [424, 310] on input at bounding box center [358, 294] width 237 height 36
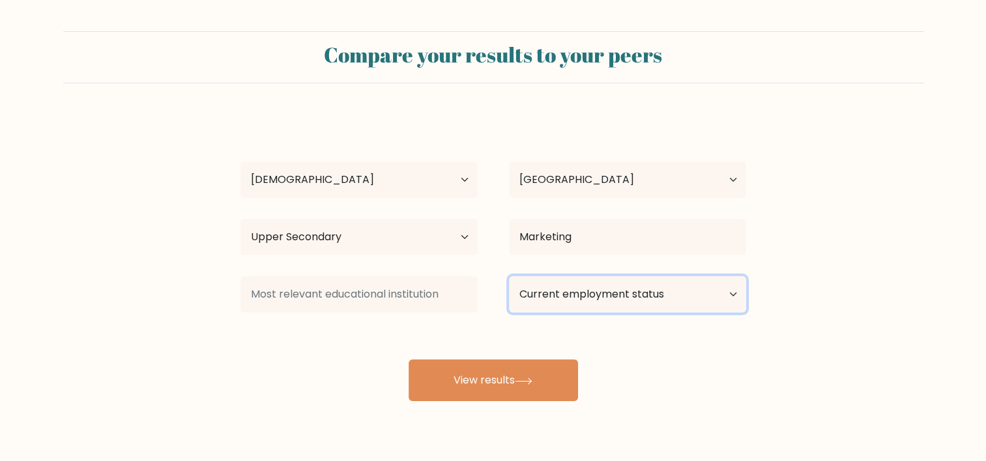
click at [552, 289] on select "Current employment status Employed Student Retired Other / prefer not to answer" at bounding box center [627, 294] width 237 height 36
select select "other"
click at [509, 276] on select "Current employment status Employed Student Retired Other / prefer not to answer" at bounding box center [627, 294] width 237 height 36
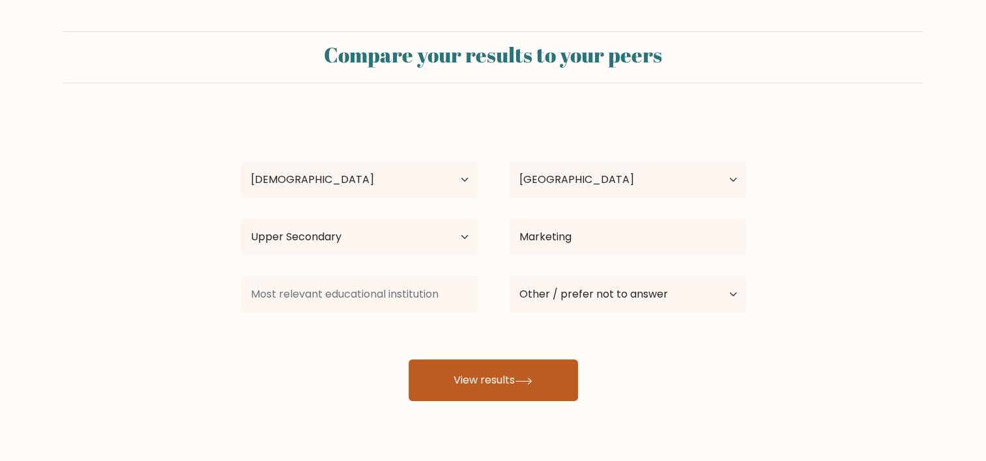
click at [499, 380] on button "View results" at bounding box center [492, 381] width 169 height 42
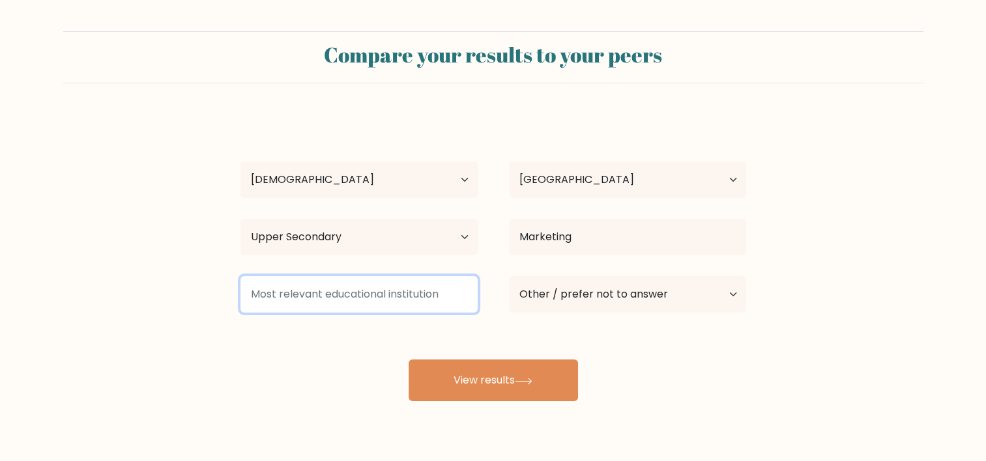
click at [387, 294] on input at bounding box center [358, 294] width 237 height 36
type input "T"
type input "I"
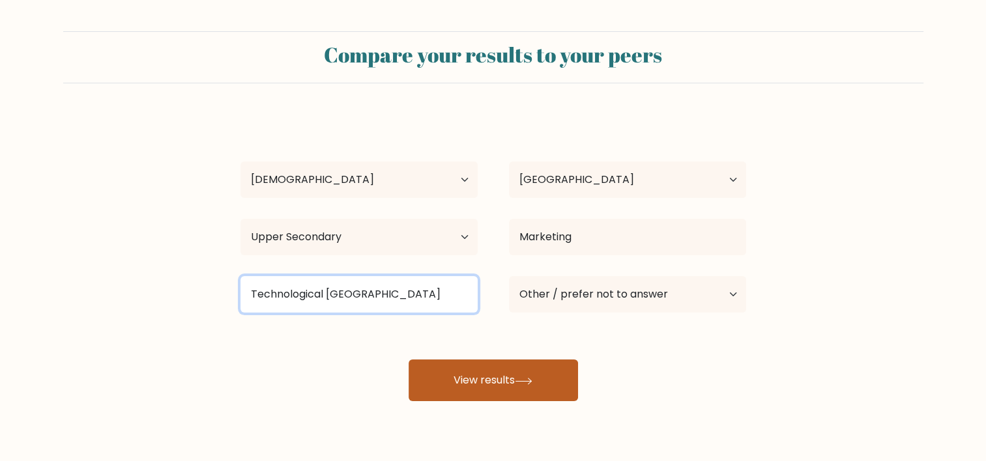
type input "Technological Institute of the Philippines"
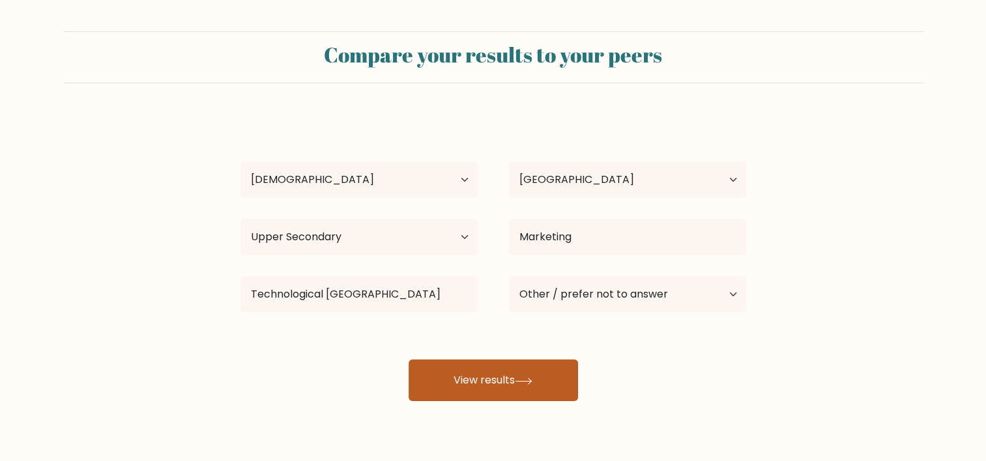
click at [448, 389] on button "View results" at bounding box center [492, 381] width 169 height 42
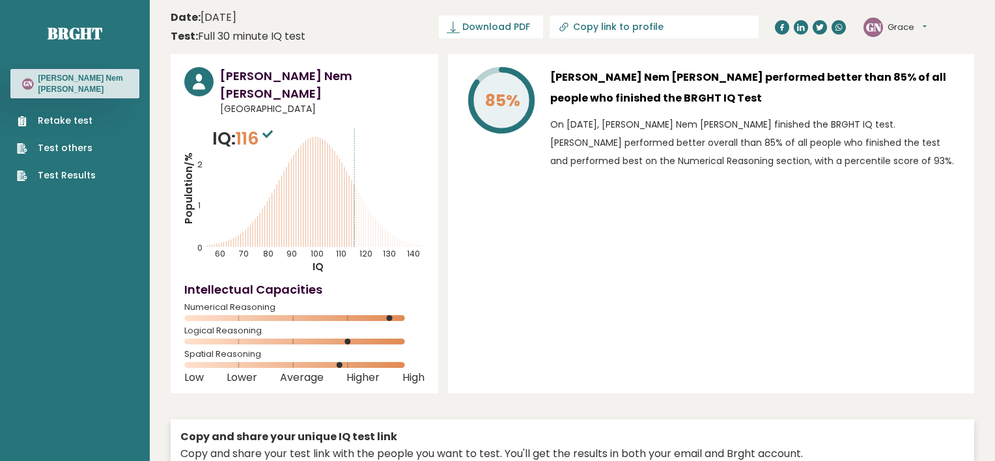
type input "[URL][DOMAIN_NAME]"
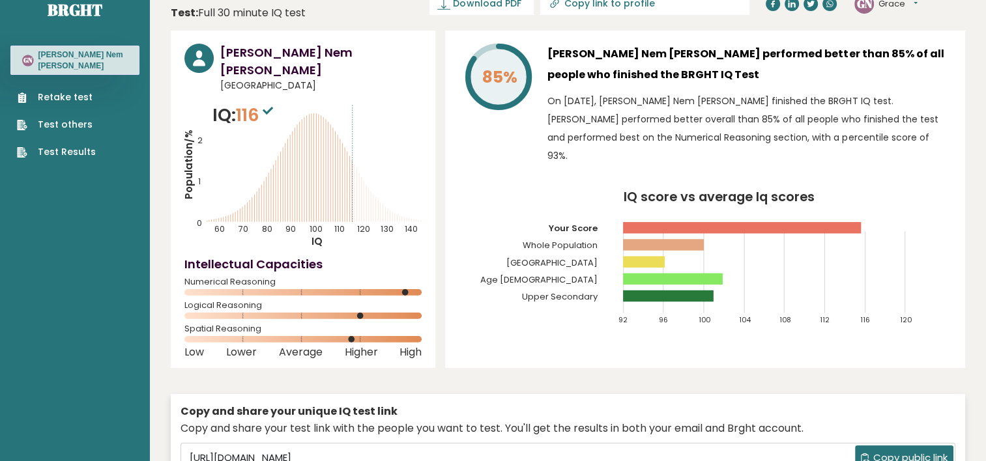
scroll to position [22, 0]
